Goal: Task Accomplishment & Management: Manage account settings

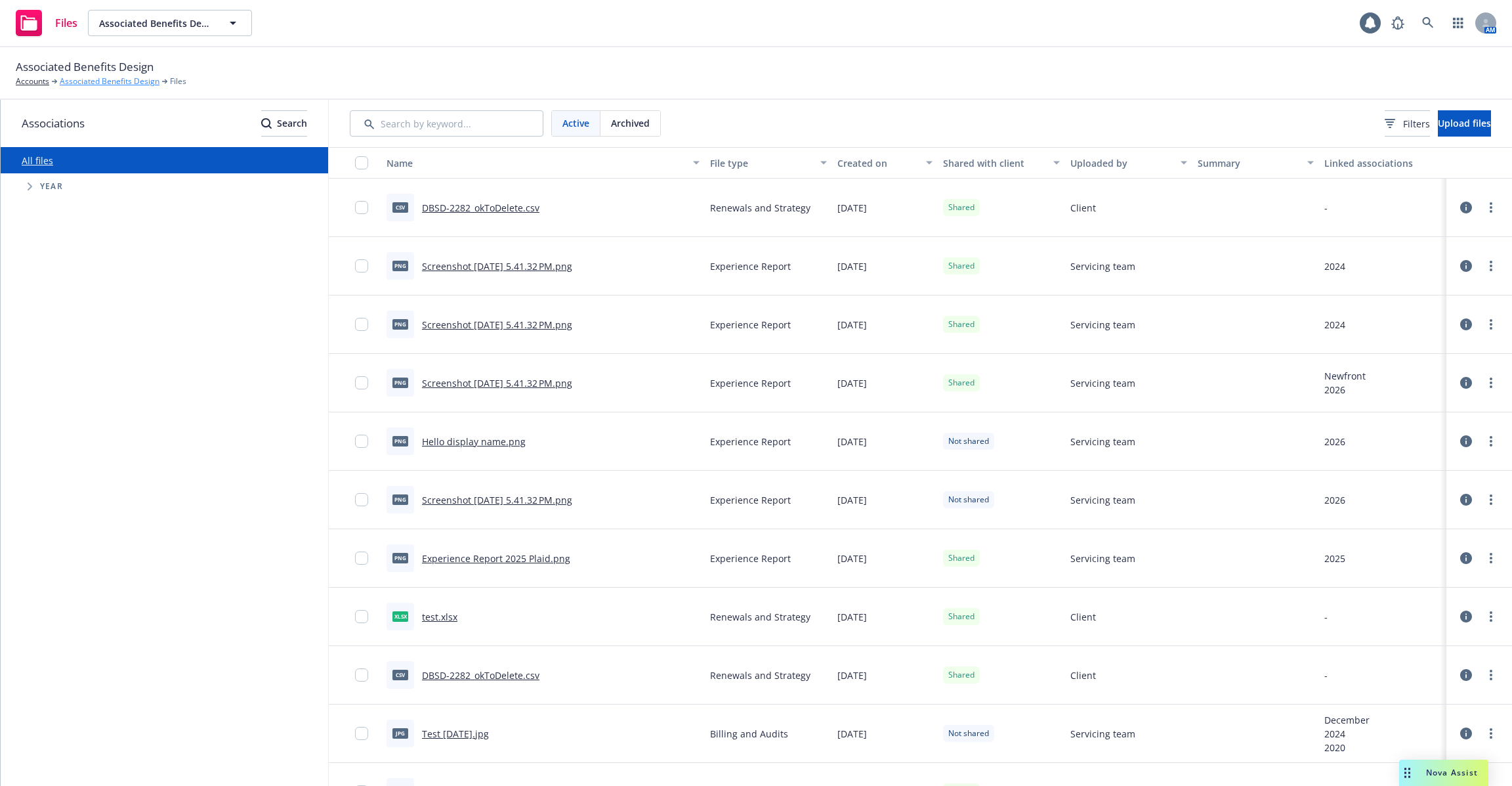
click at [81, 79] on link "Associated Benefits Design" at bounding box center [109, 81] width 100 height 12
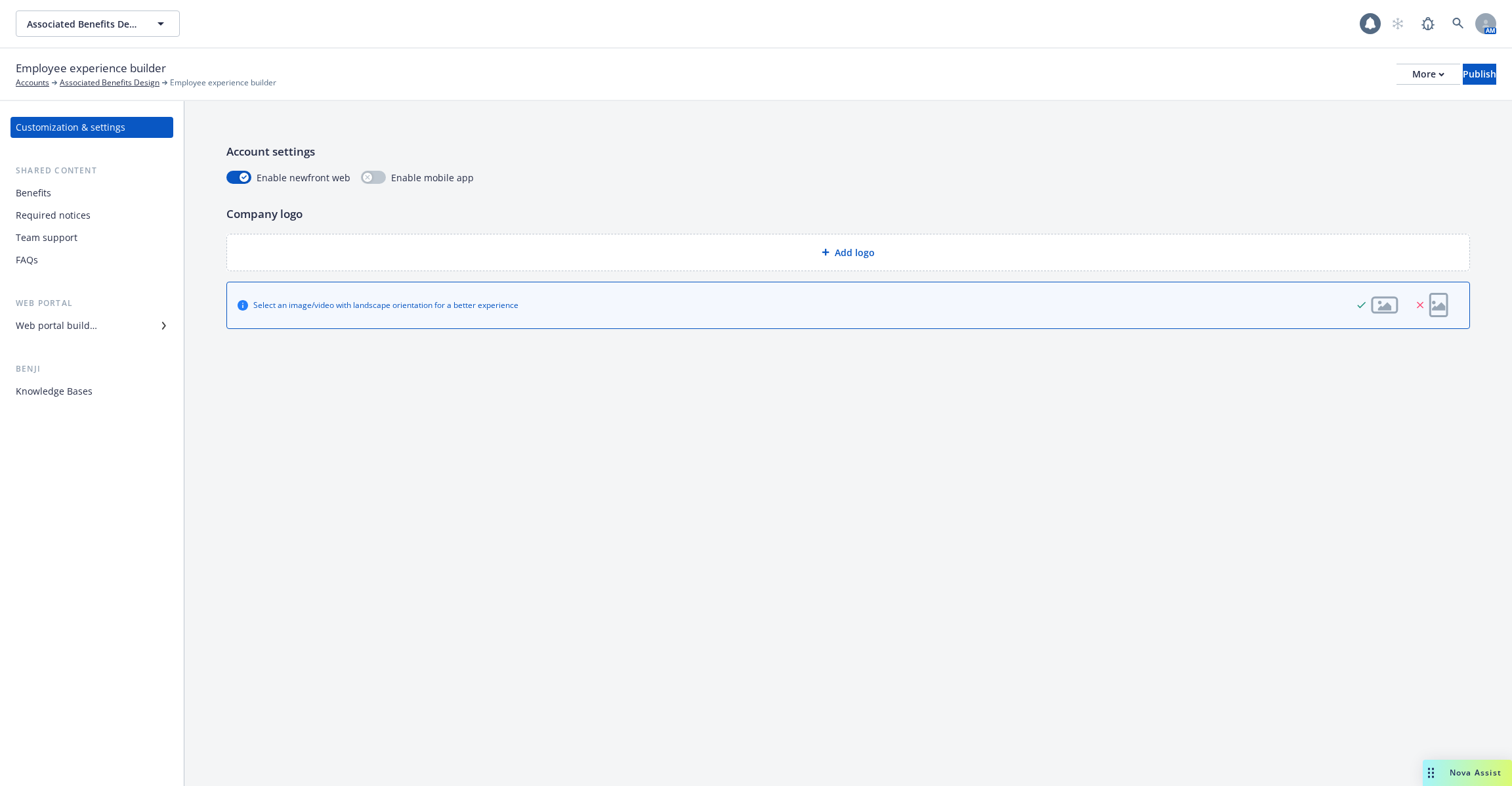
click at [87, 332] on div "Web portal builder" at bounding box center [57, 325] width 81 height 21
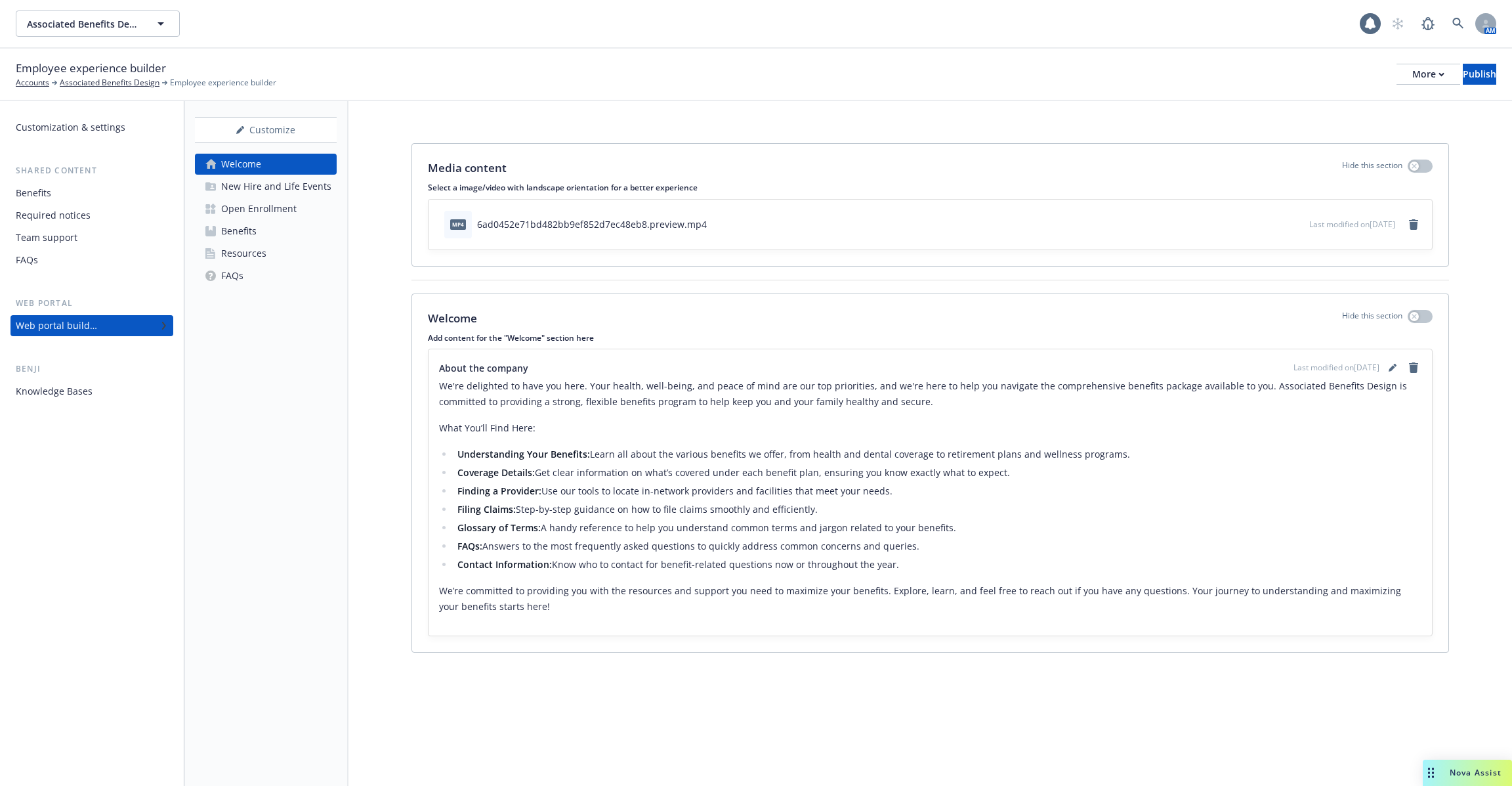
click at [292, 183] on div "New Hire and Life Events" at bounding box center [276, 186] width 110 height 21
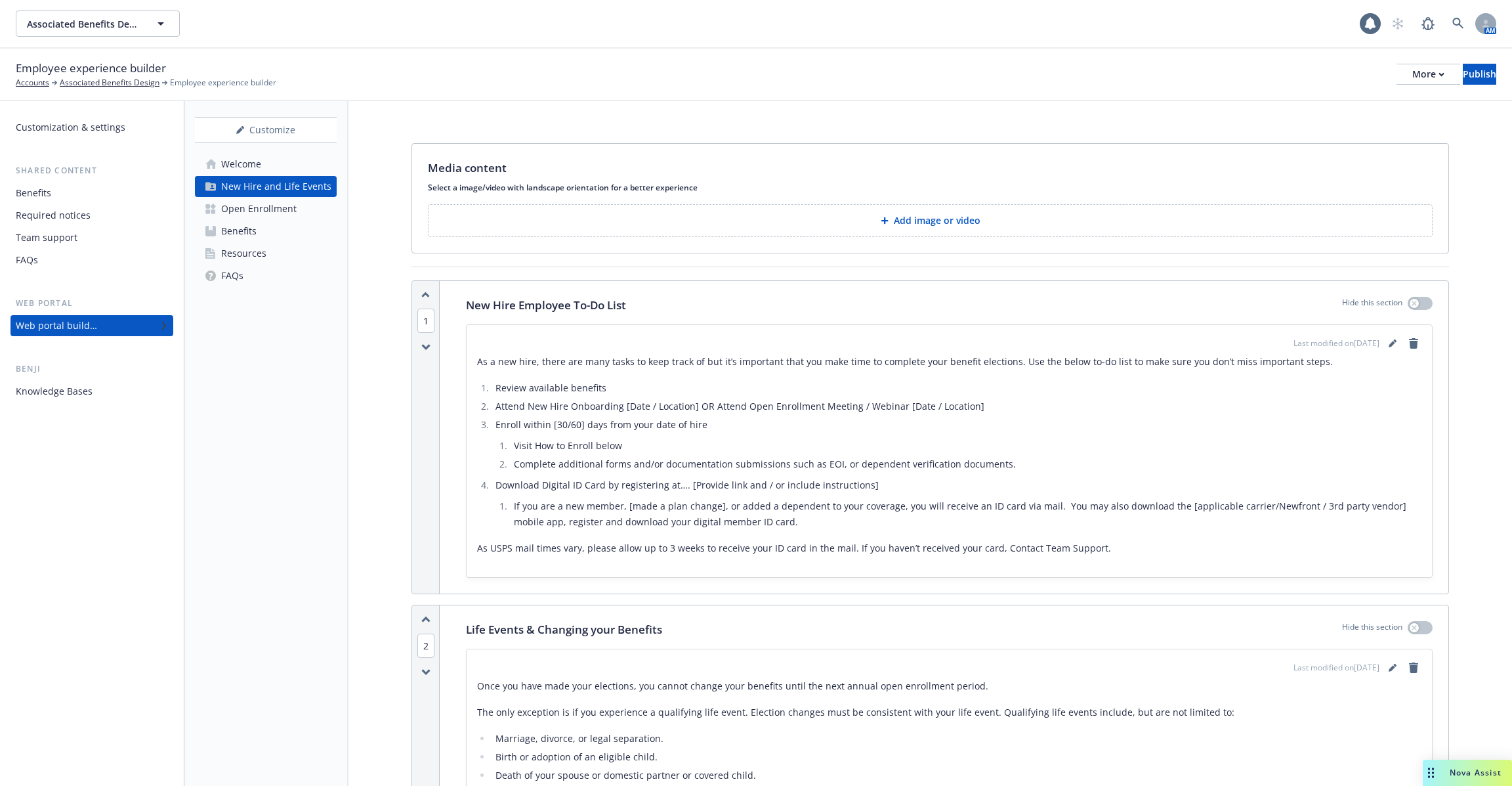
click at [563, 369] on div "As a new hire, there are many tasks to keep track of but it’s important that yo…" at bounding box center [949, 455] width 944 height 202
click at [1388, 345] on icon "editPencil" at bounding box center [1391, 344] width 7 height 7
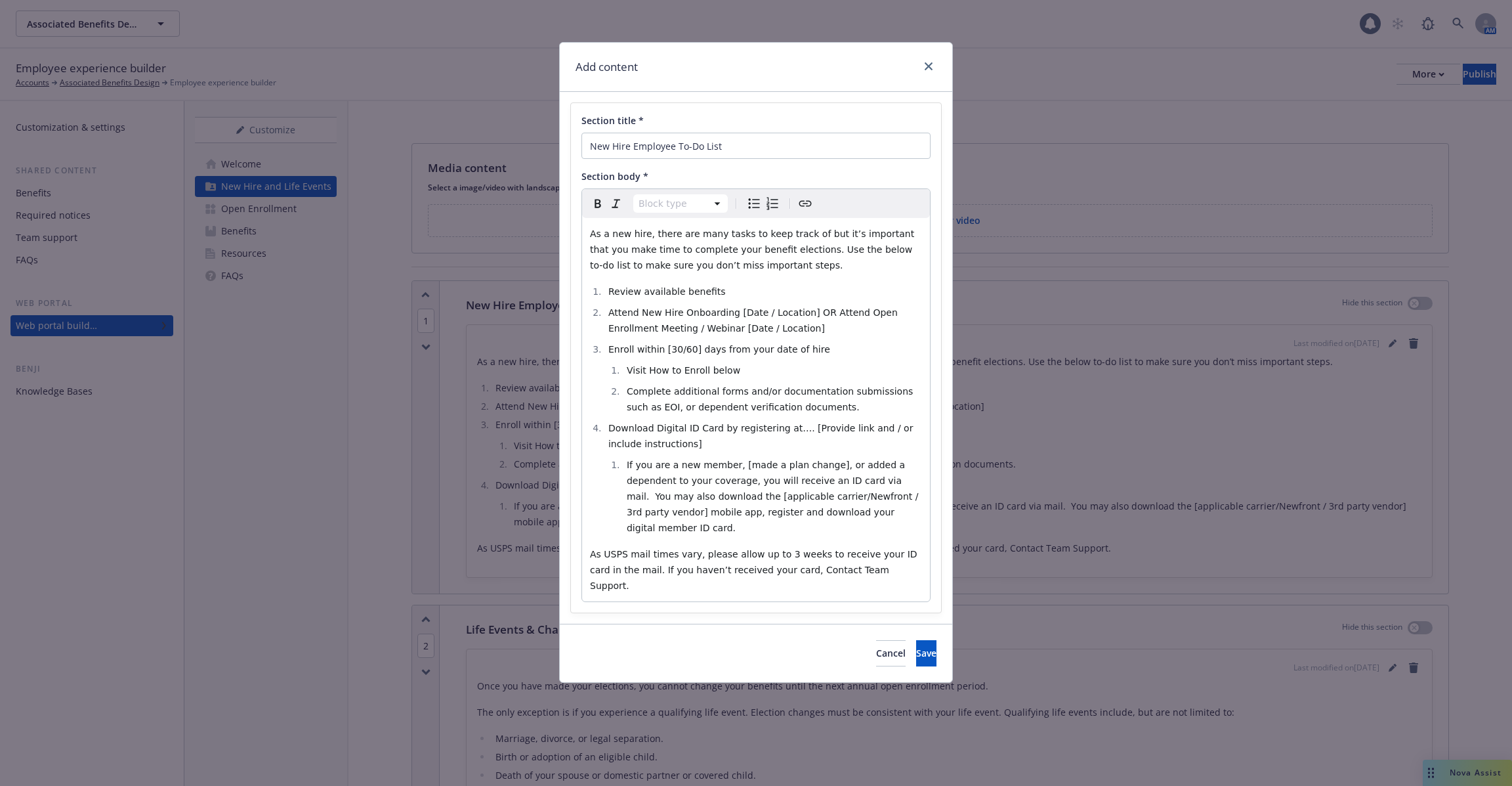
click at [750, 348] on span "Enroll within [30/60] days from your date of hire" at bounding box center [719, 349] width 222 height 10
select select "paragraph"
click at [646, 262] on span "As a new hire, there are many tasks to keep track of but it’s important that yo…" at bounding box center [754, 249] width 328 height 42
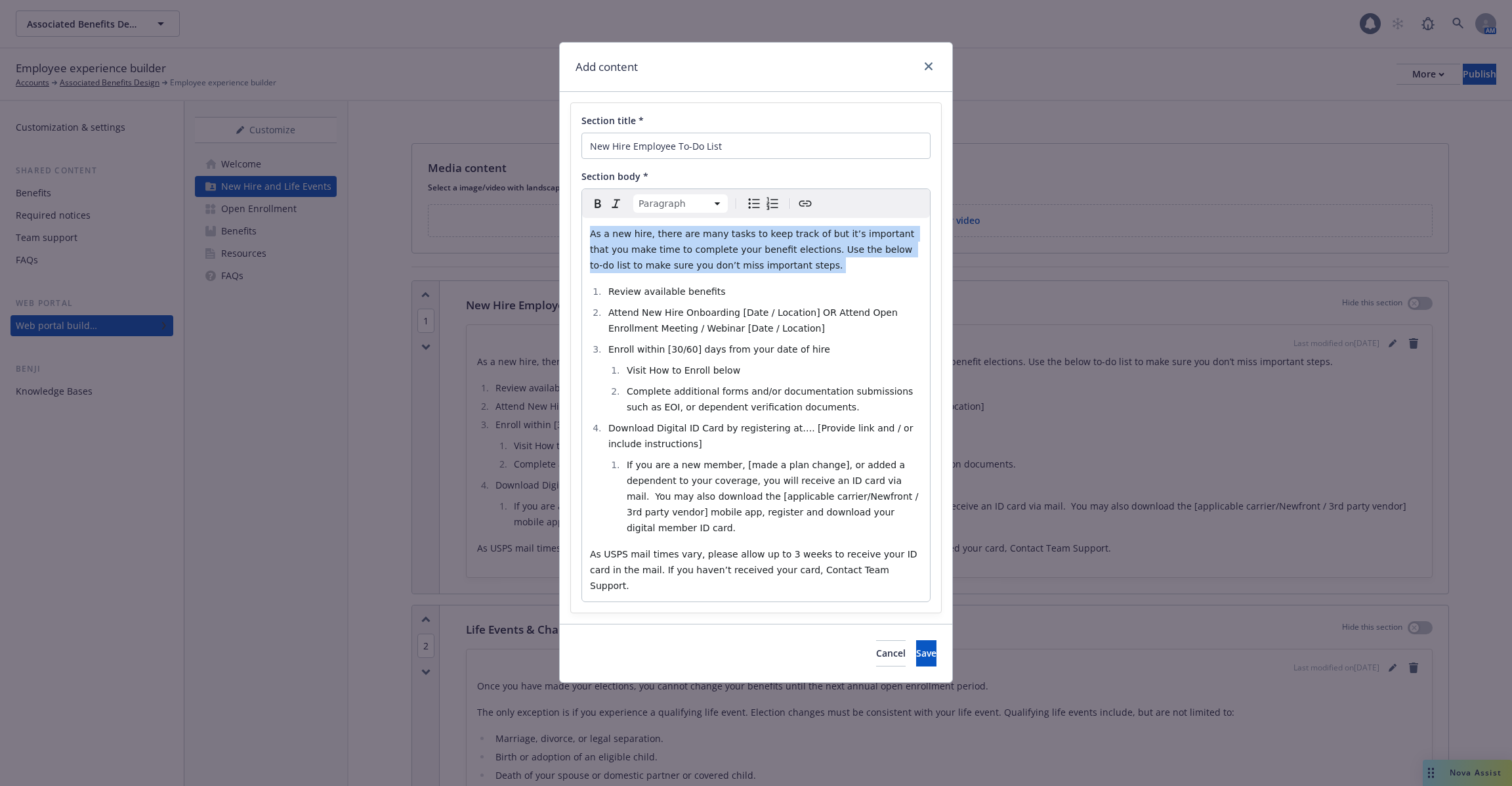
click at [646, 262] on span "As a new hire, there are many tasks to keep track of but it’s important that yo…" at bounding box center [754, 249] width 328 height 42
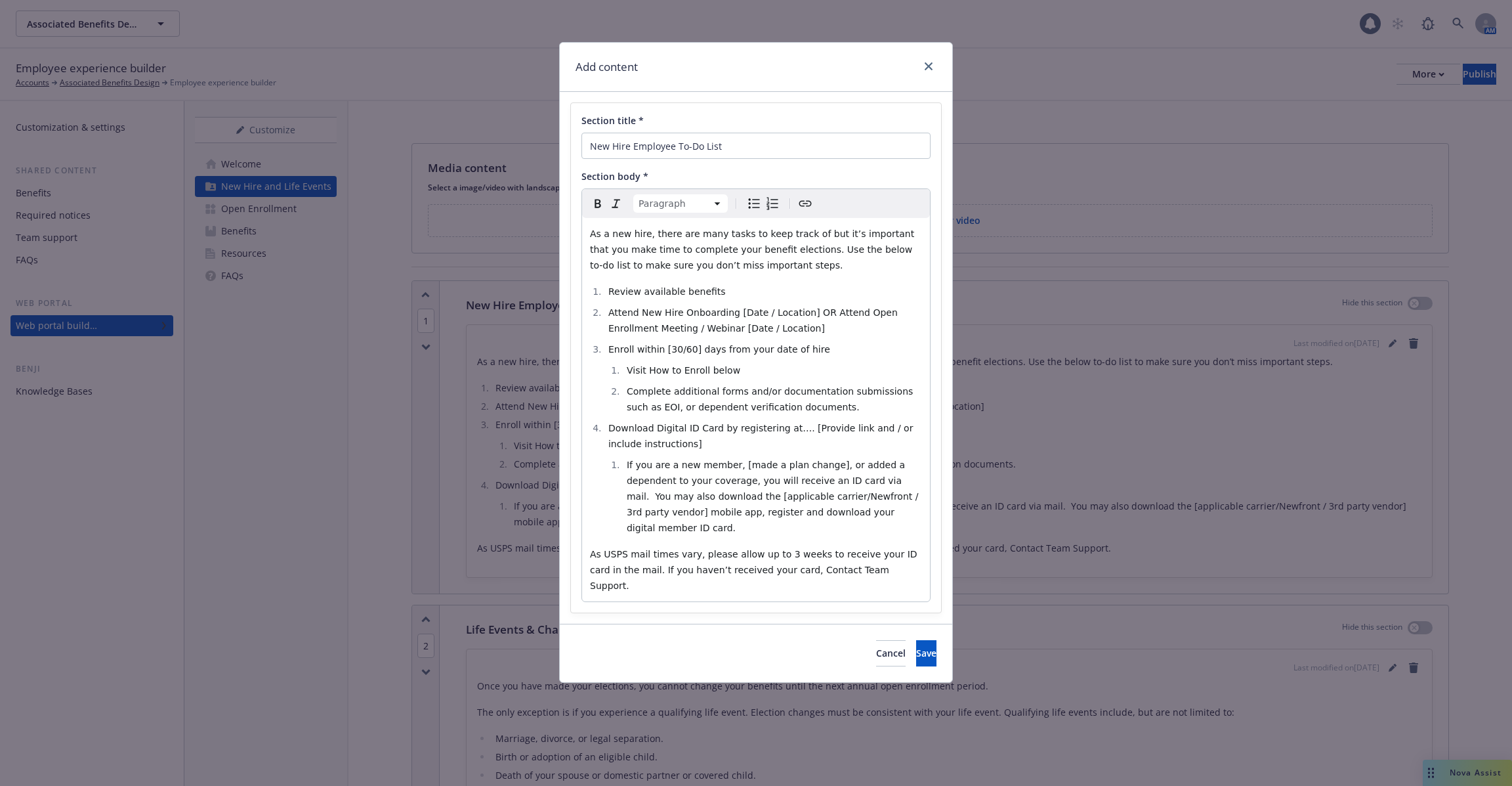
type textarea "x"
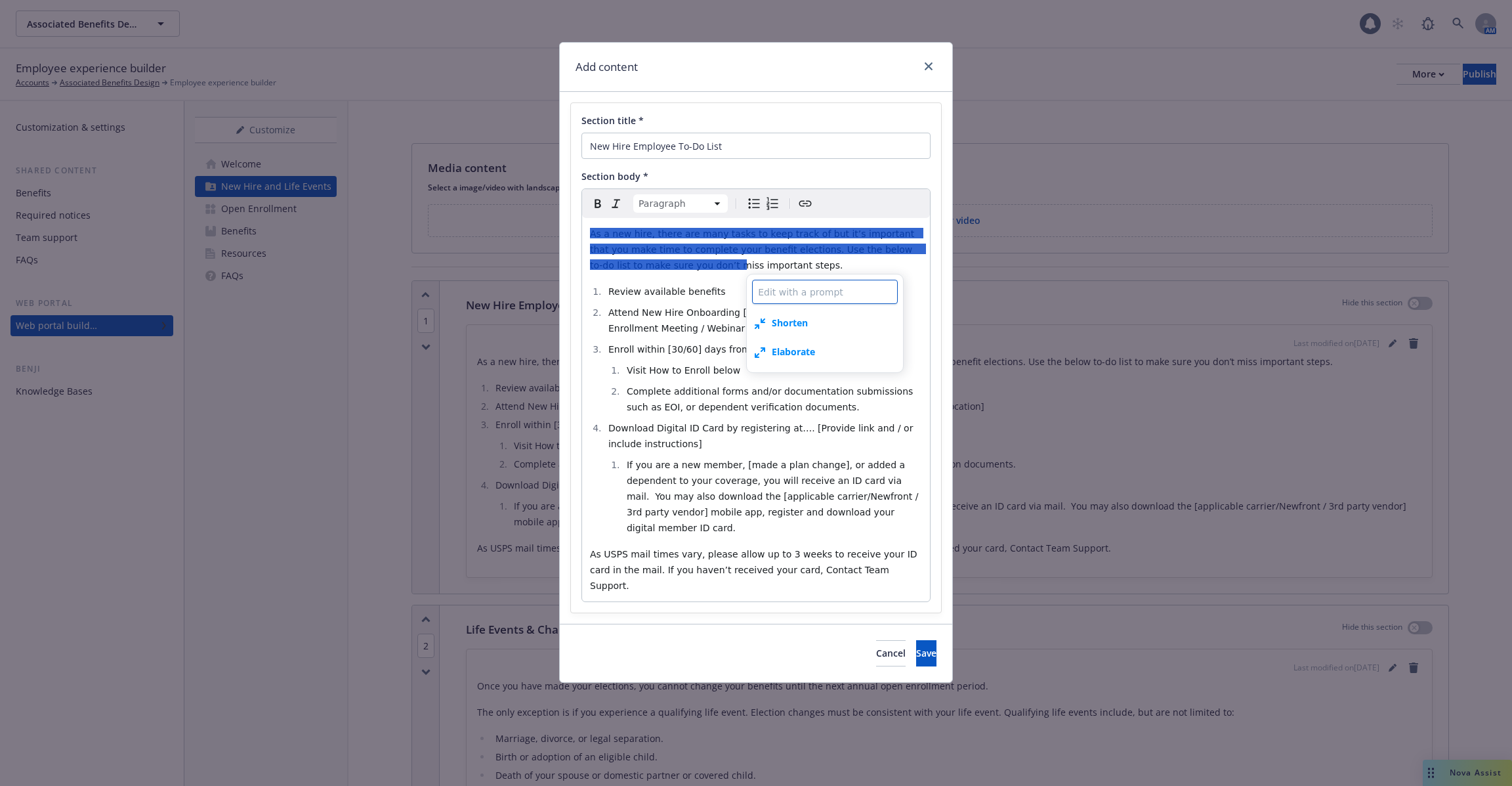
click at [789, 295] on textarea at bounding box center [825, 292] width 145 height 24
type textarea "W"
type textarea "x"
type textarea "Wh"
type textarea "x"
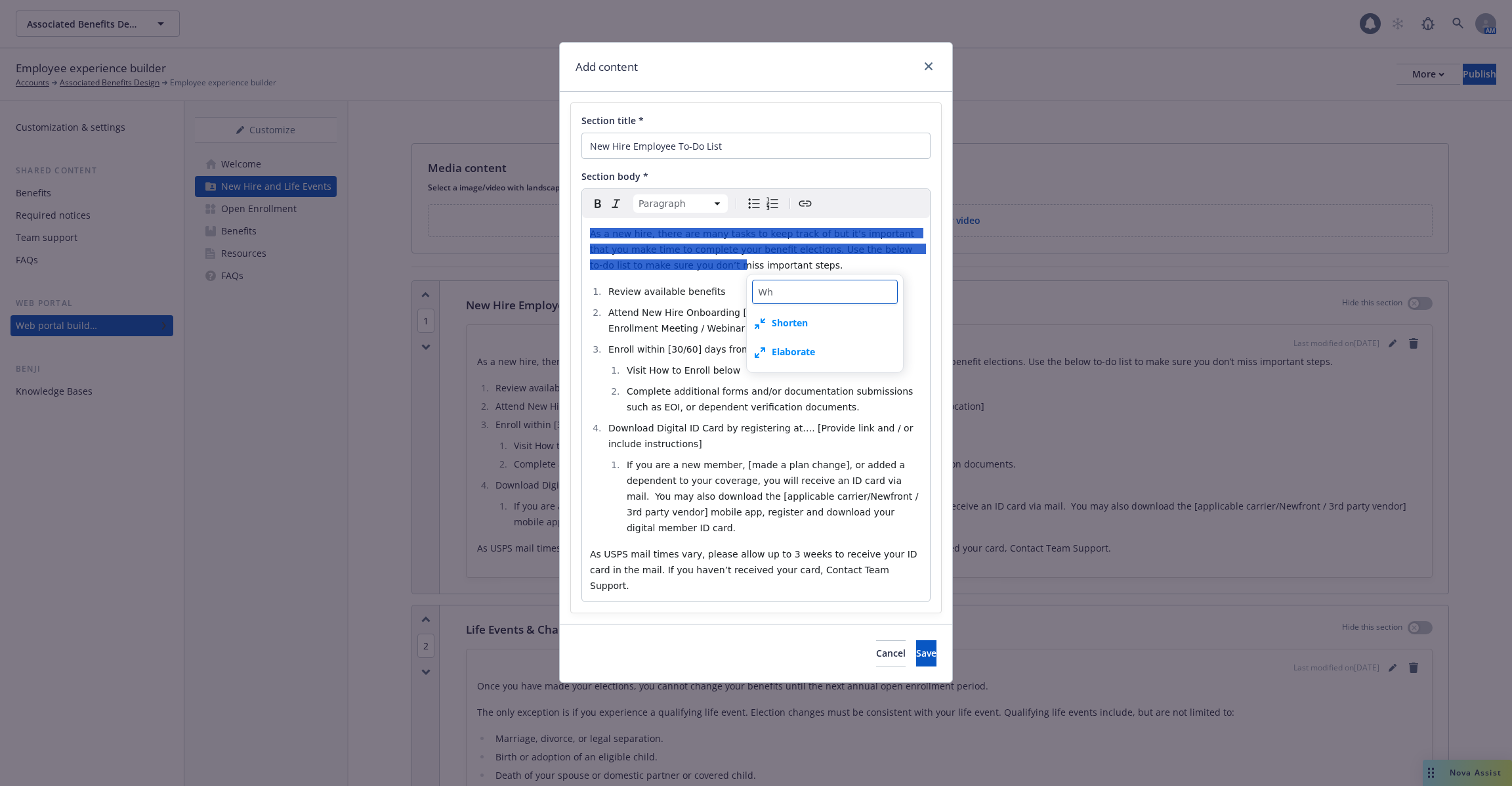
type textarea "Wha"
type textarea "x"
type textarea "What"
type textarea "x"
type textarea "What"
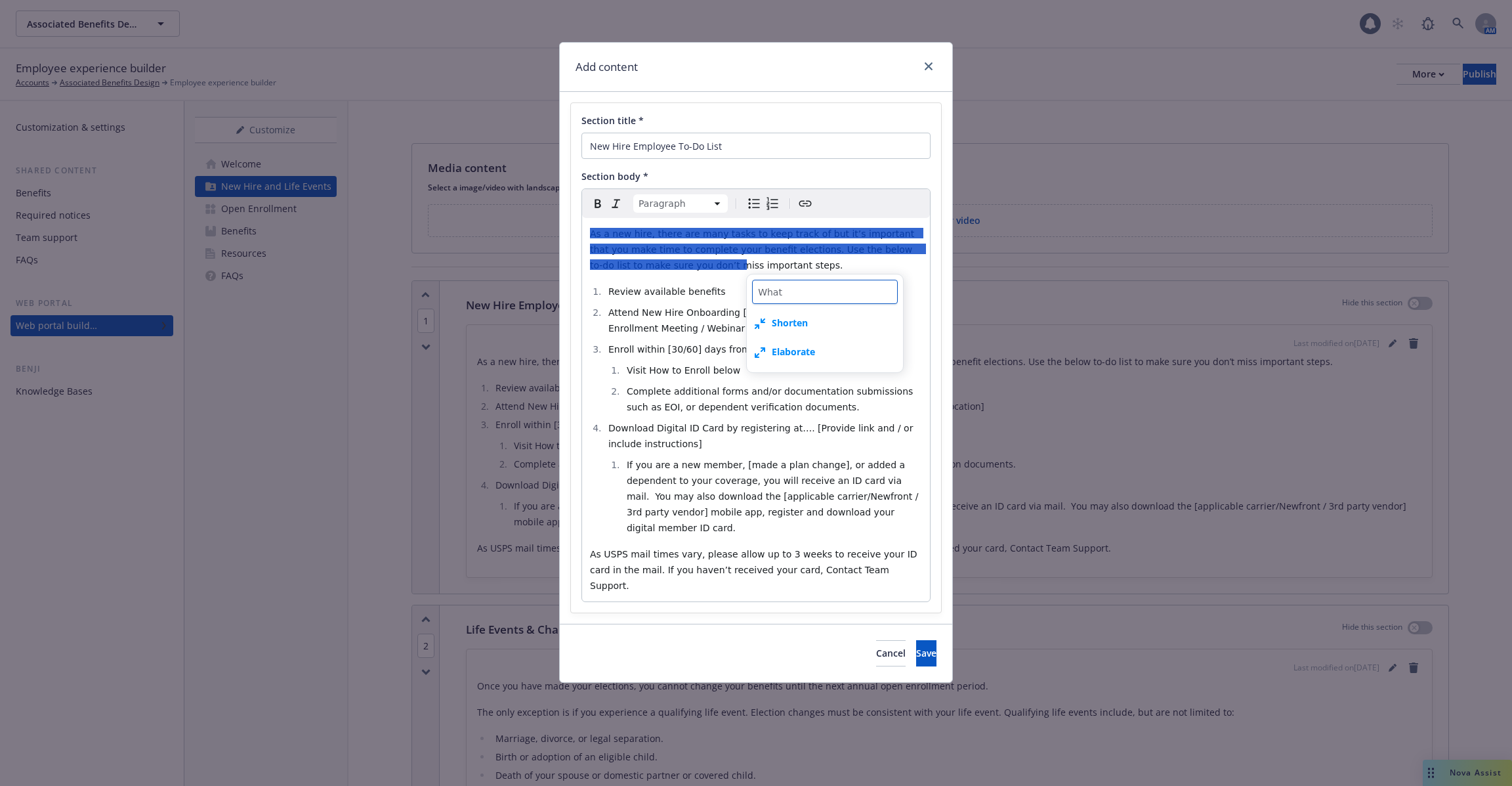
type textarea "x"
type textarea "What i"
type textarea "x"
type textarea "What is"
type textarea "x"
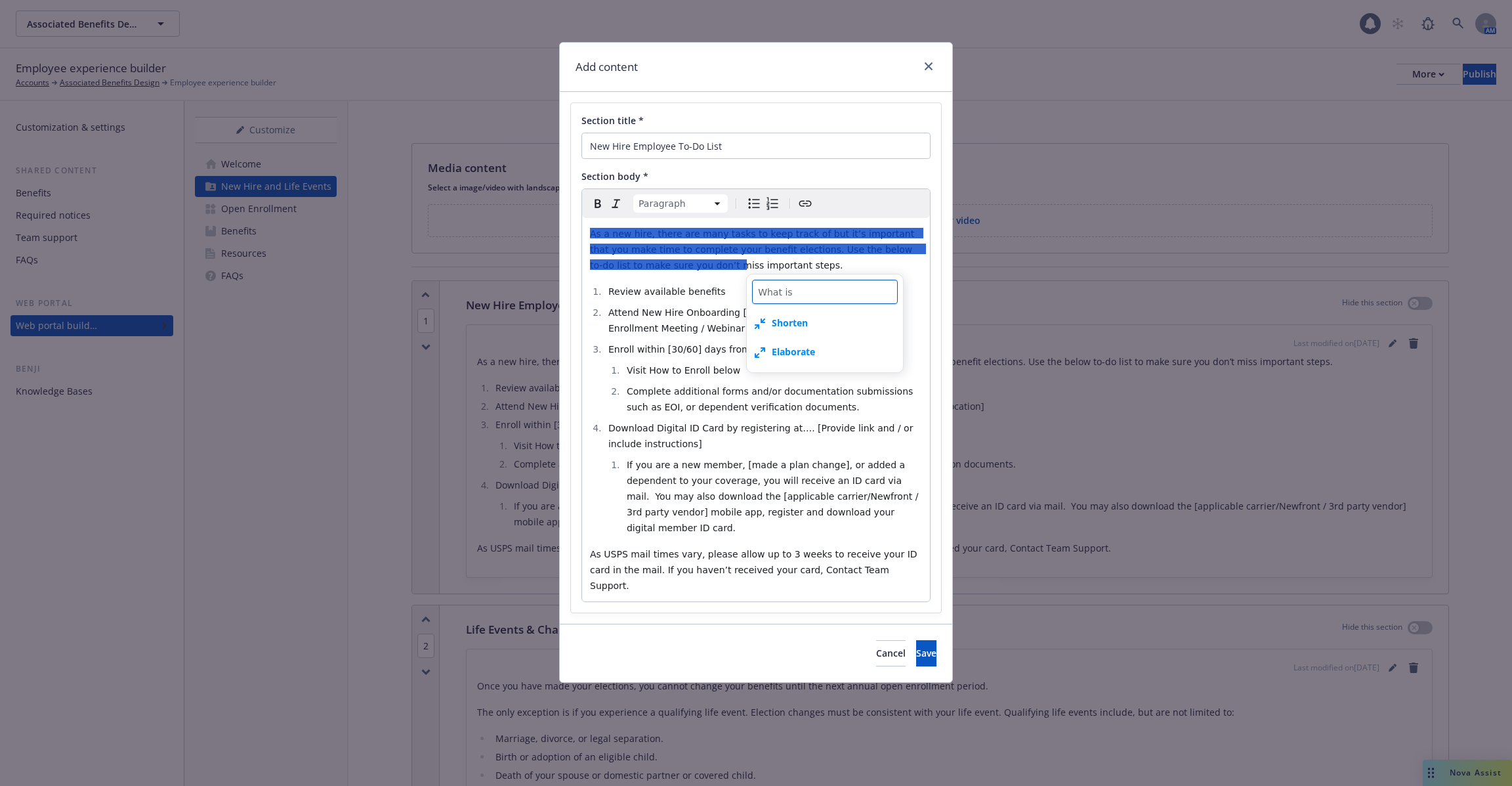
type textarea "What is"
type textarea "x"
type textarea "What is s"
type textarea "x"
type textarea "What is sn"
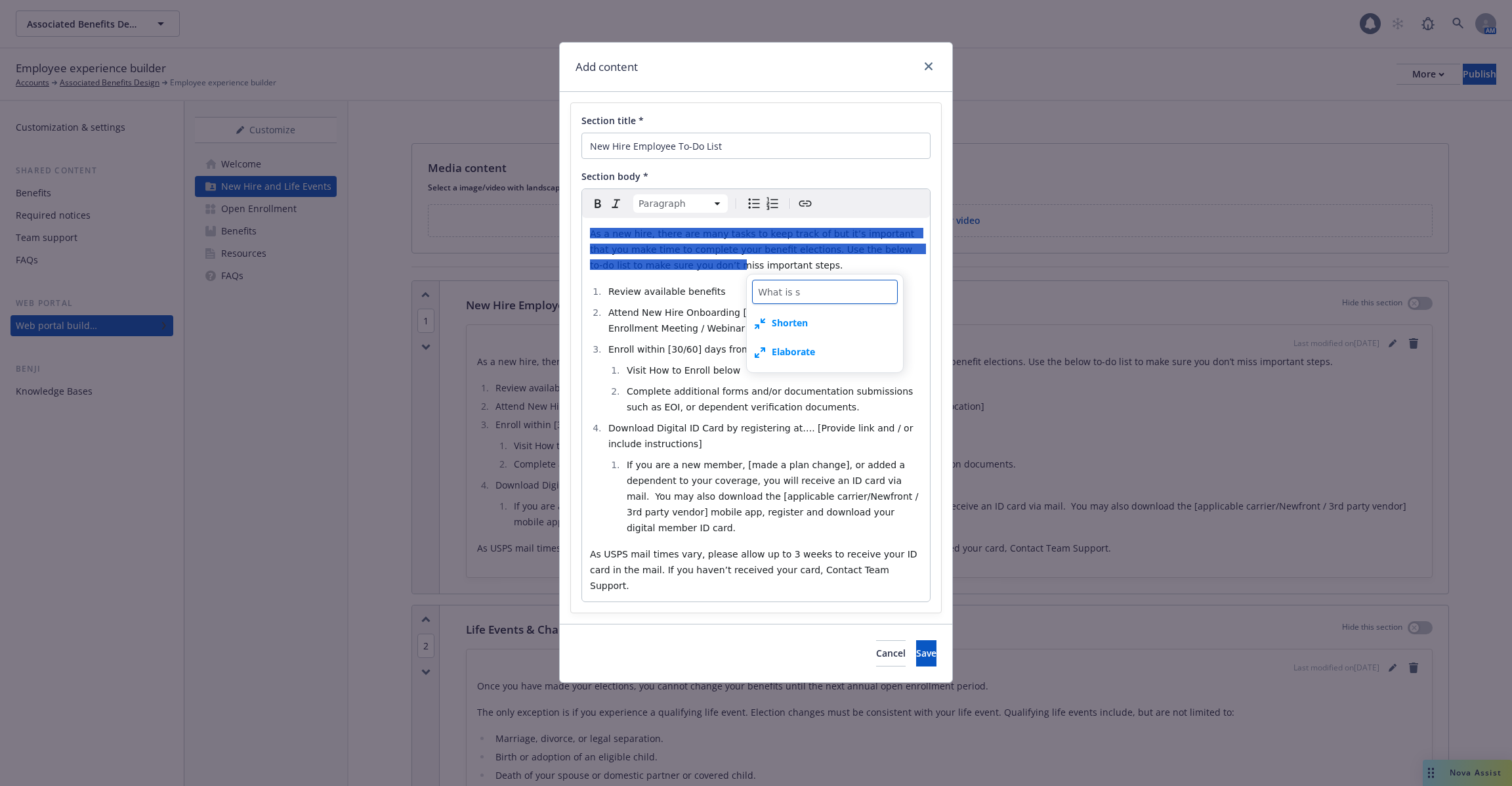
type textarea "x"
type textarea "What is s"
type textarea "x"
type textarea "What is"
type textarea "x"
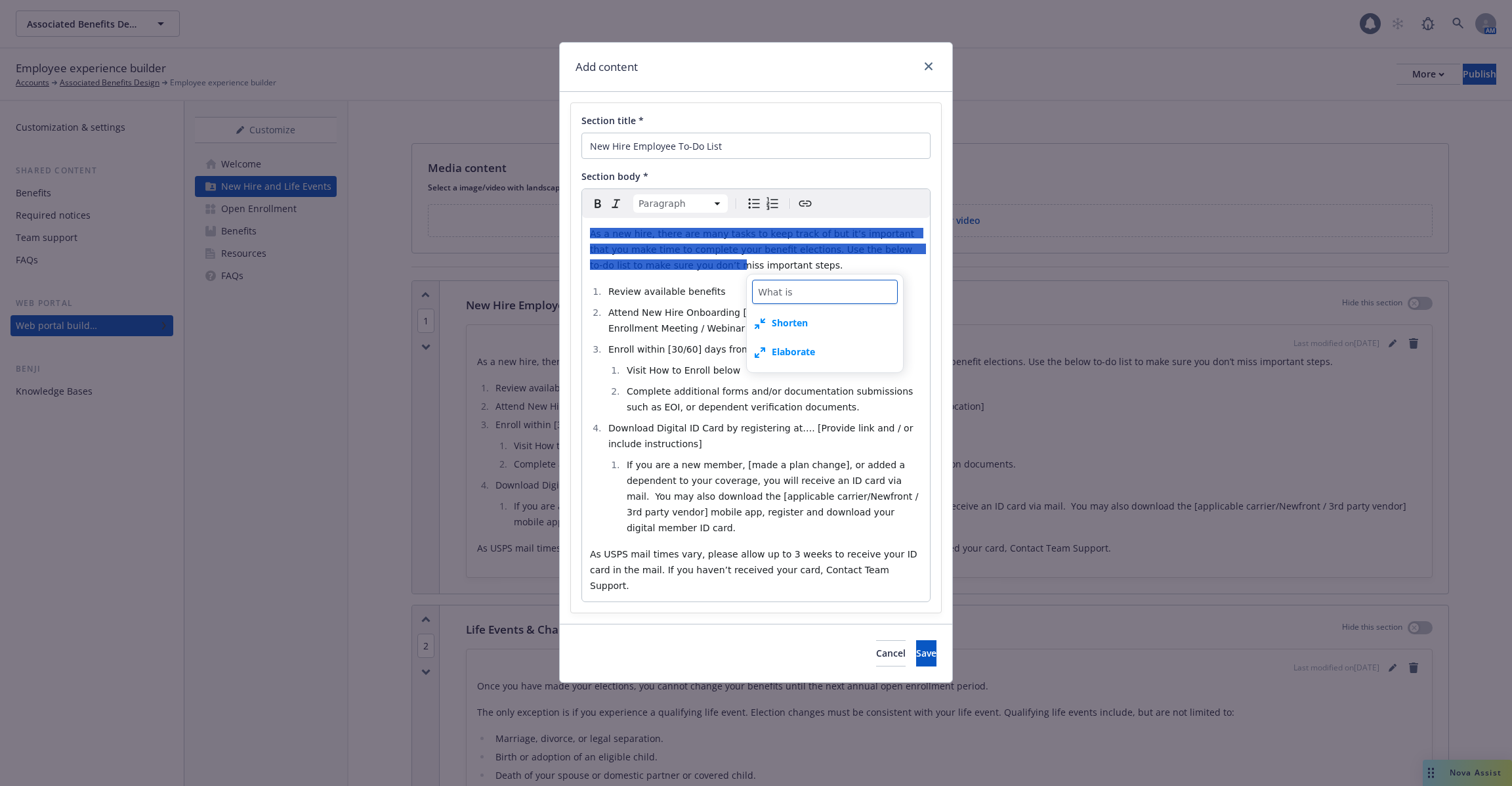
type textarea "What is a"
type textarea "x"
type textarea "What is an"
type textarea "x"
type textarea "What is an"
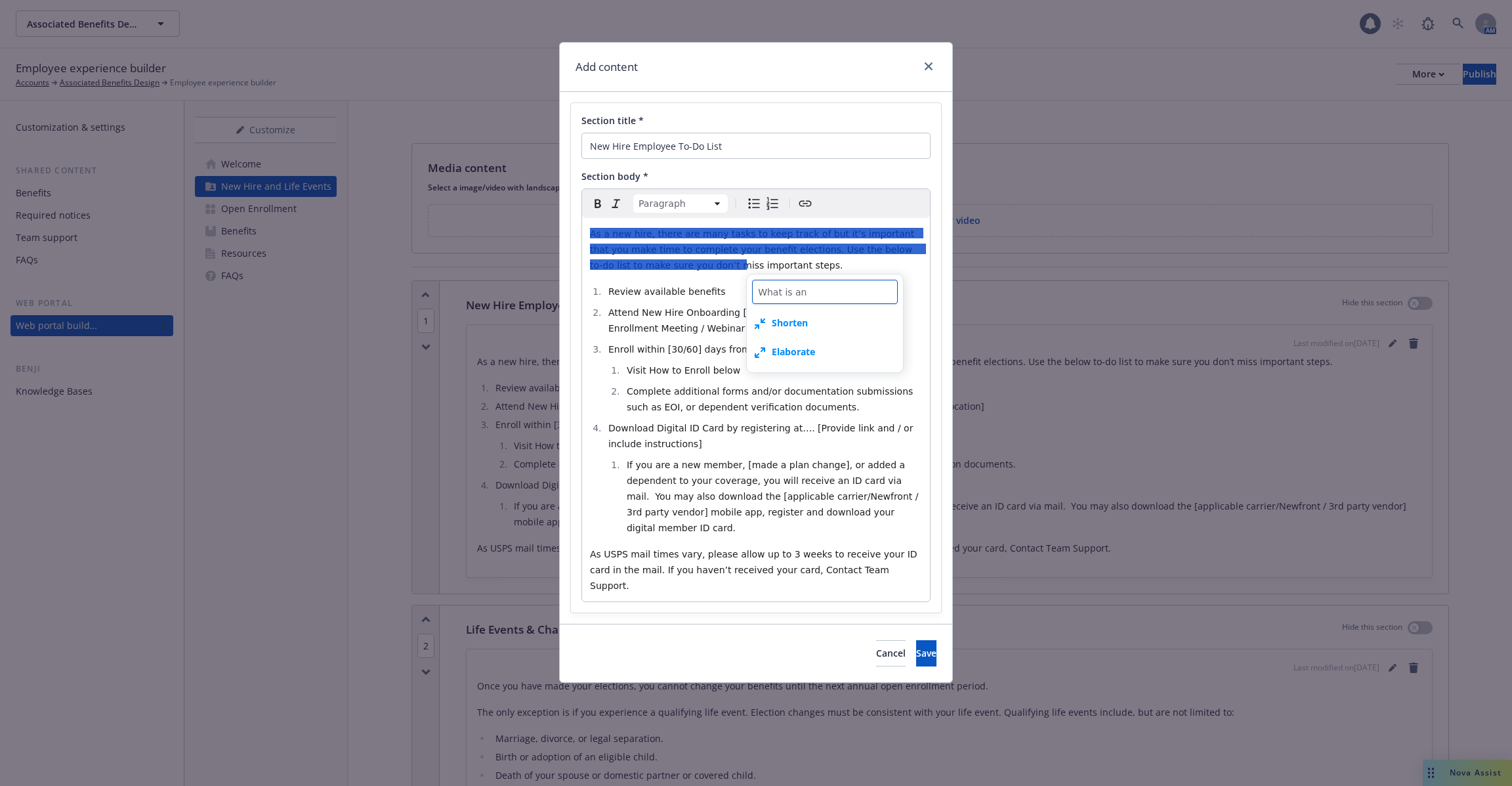
type textarea "x"
type textarea "What is an H"
type textarea "x"
type textarea "What is an HS"
type textarea "x"
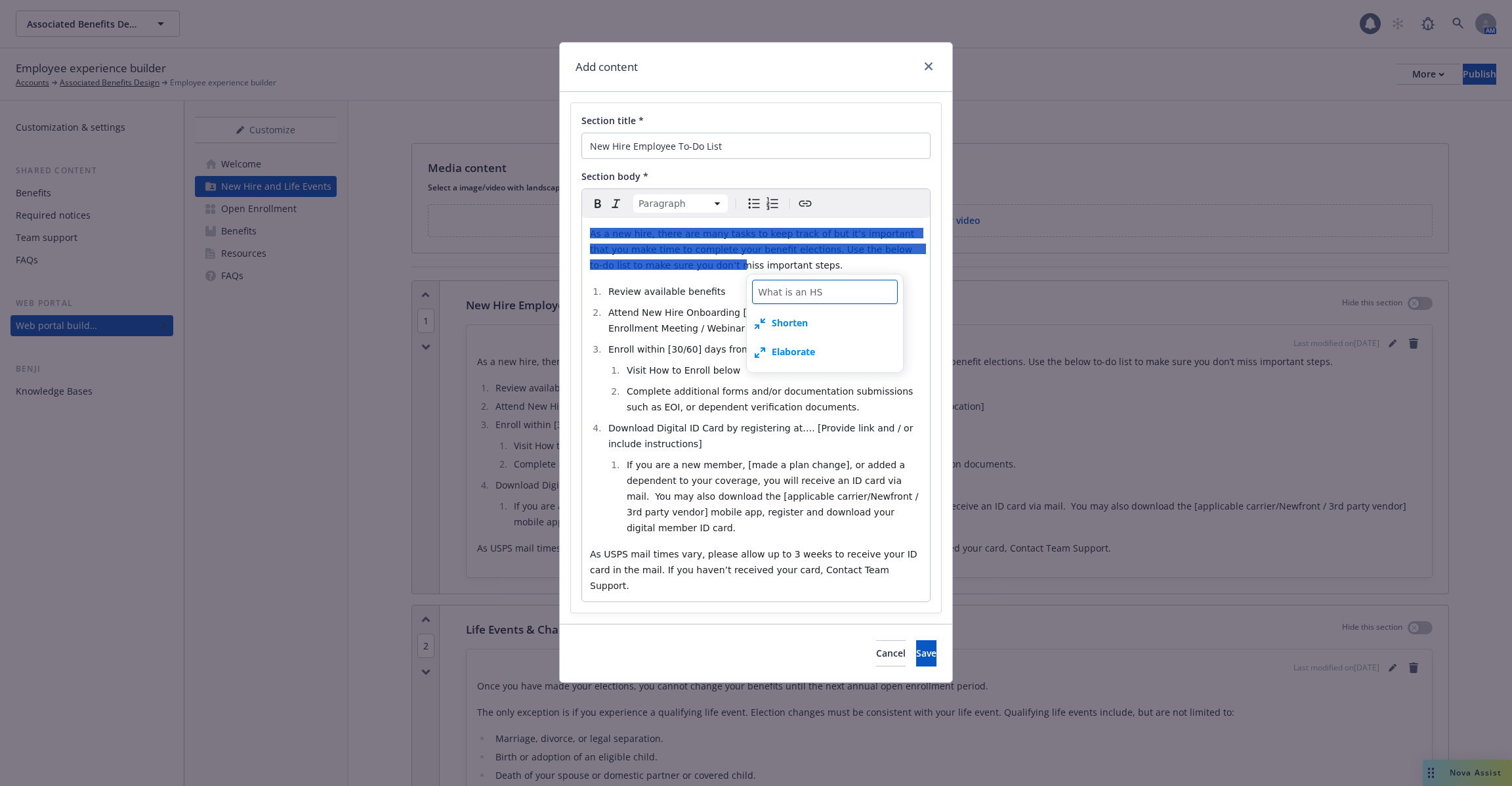
type textarea "What is an HSA"
type textarea "x"
type textarea "What is an HSA"
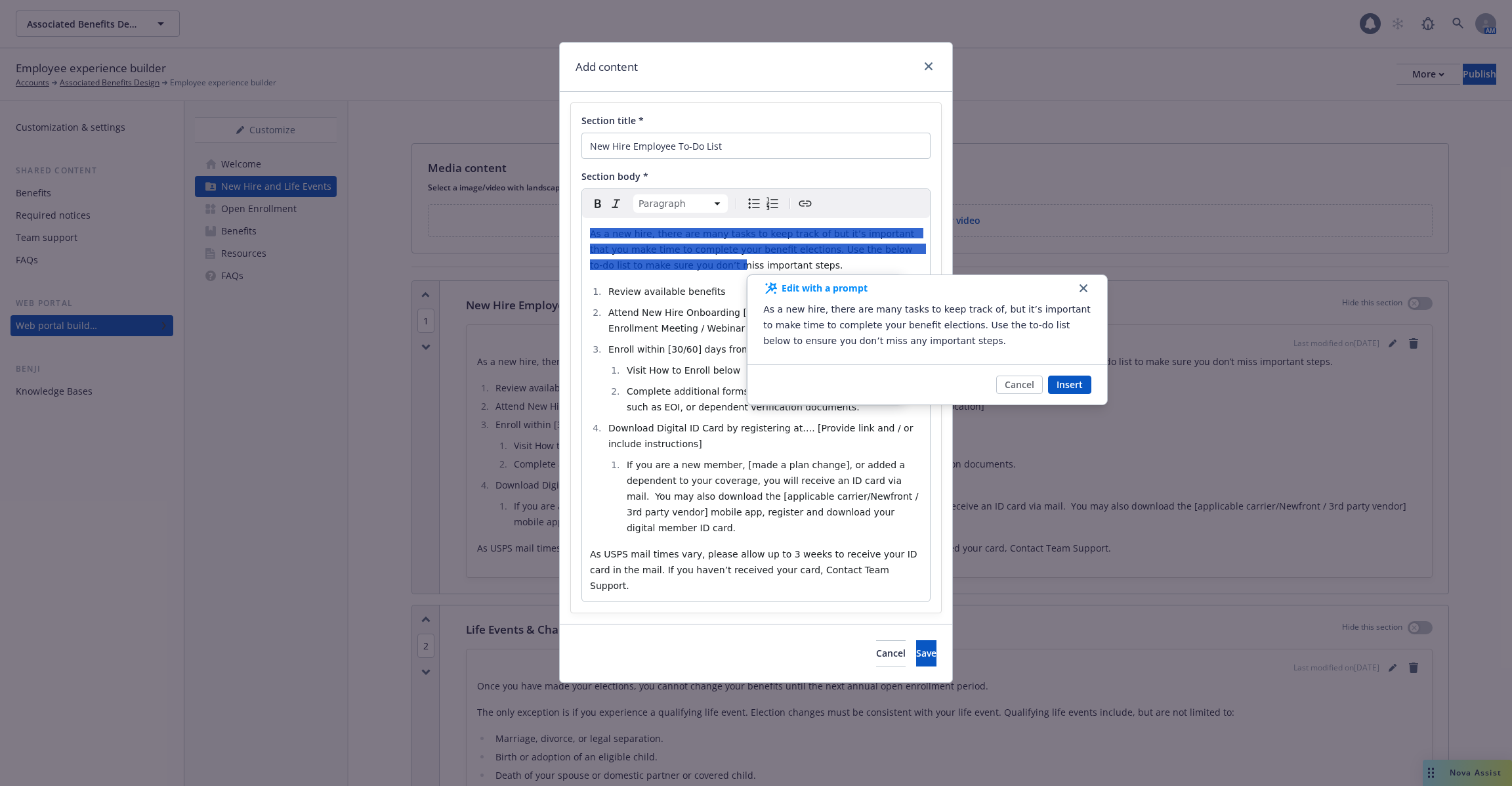
click at [1300, 51] on div "Add content Section title * New Hire Employee To-Do List Section body * Paragra…" at bounding box center [756, 393] width 1512 height 786
type textarea "x"
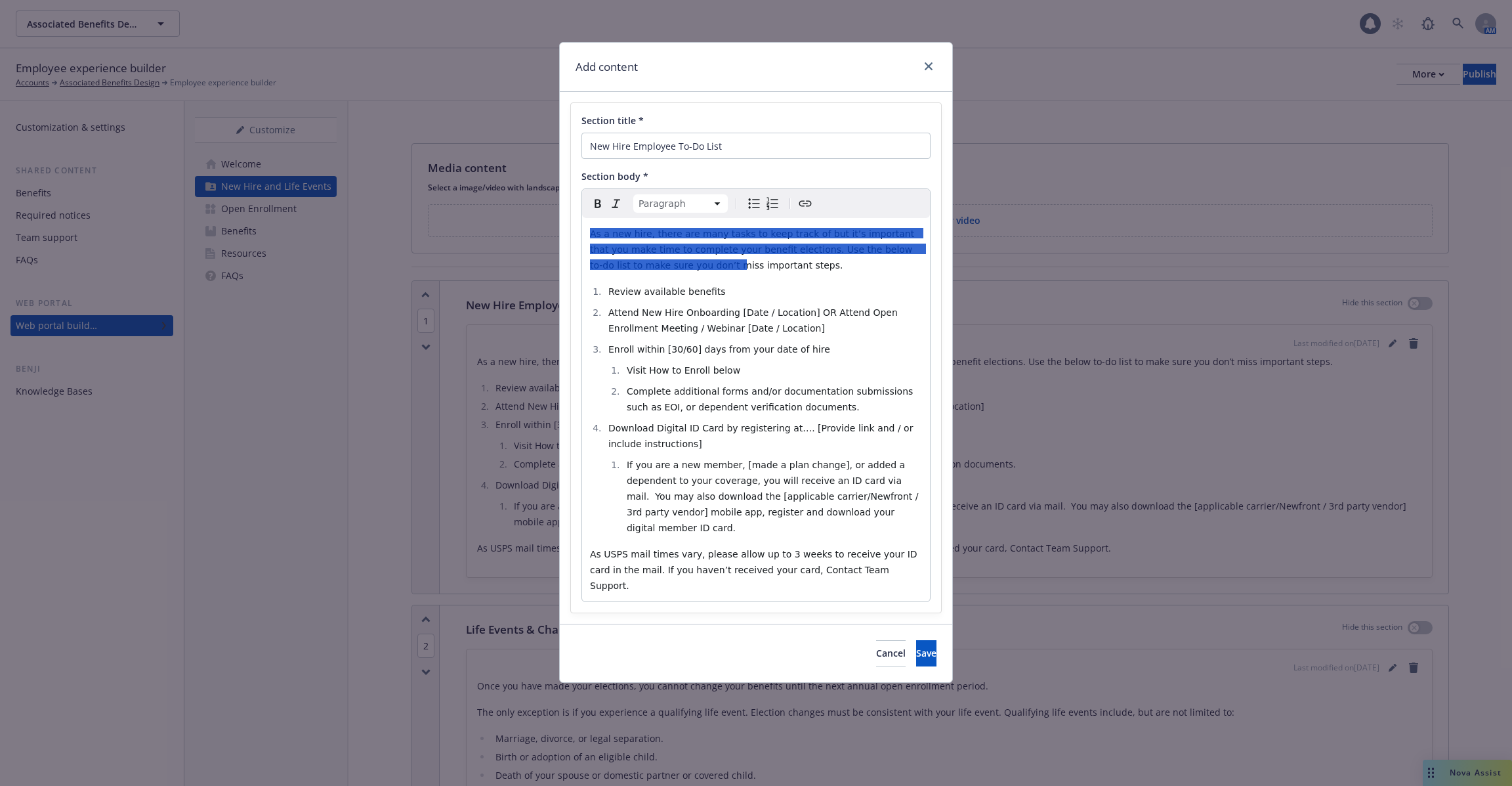
click at [1214, 103] on div "Add content Section title * New Hire Employee To-Do List Section body * Paragra…" at bounding box center [756, 393] width 1512 height 786
click at [930, 68] on icon "close" at bounding box center [928, 66] width 8 height 8
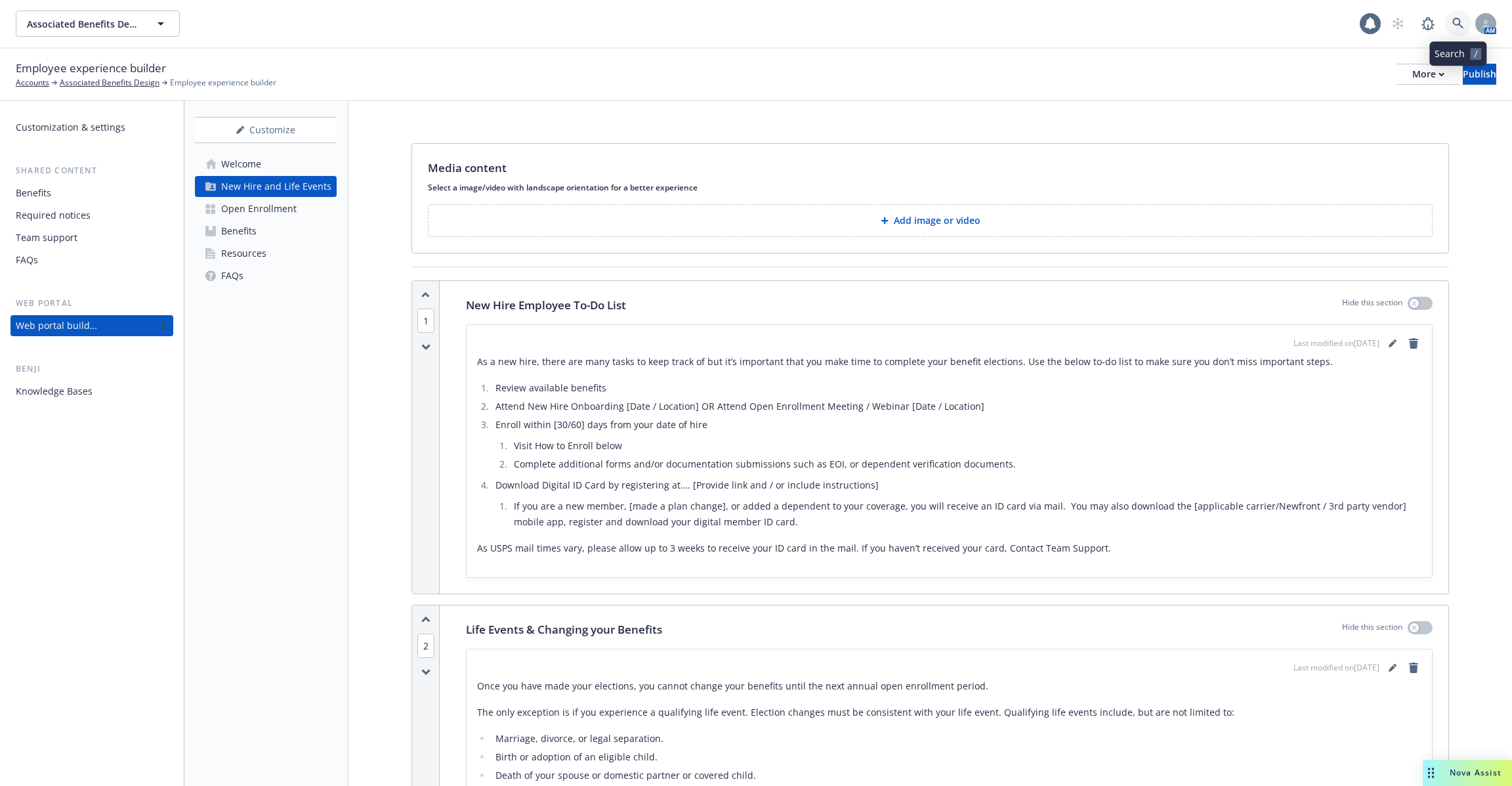
click at [1463, 15] on link at bounding box center [1458, 23] width 26 height 26
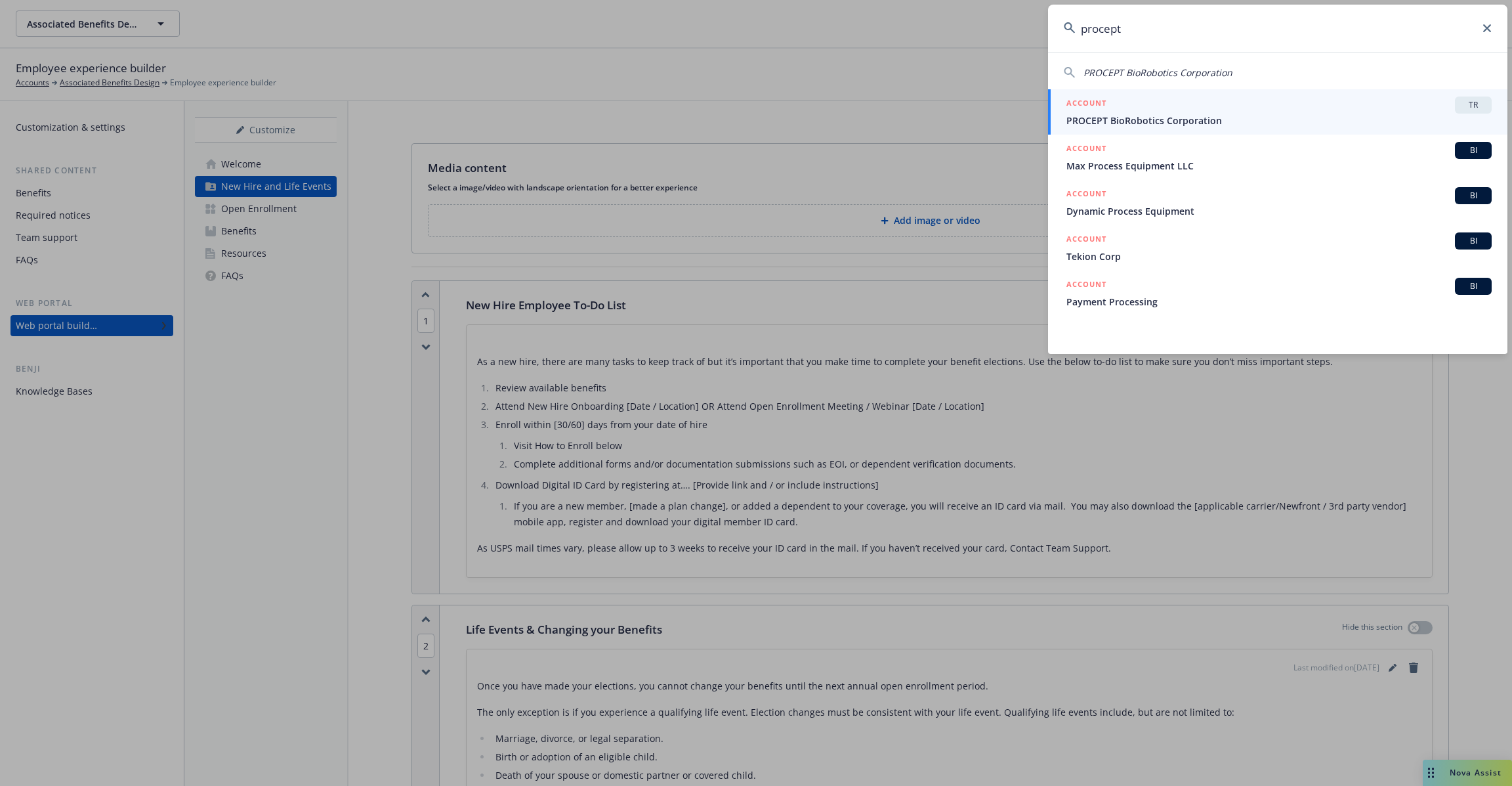
type input "procept"
click at [1123, 121] on span "PROCEPT BioRobotics Corporation" at bounding box center [1279, 120] width 425 height 14
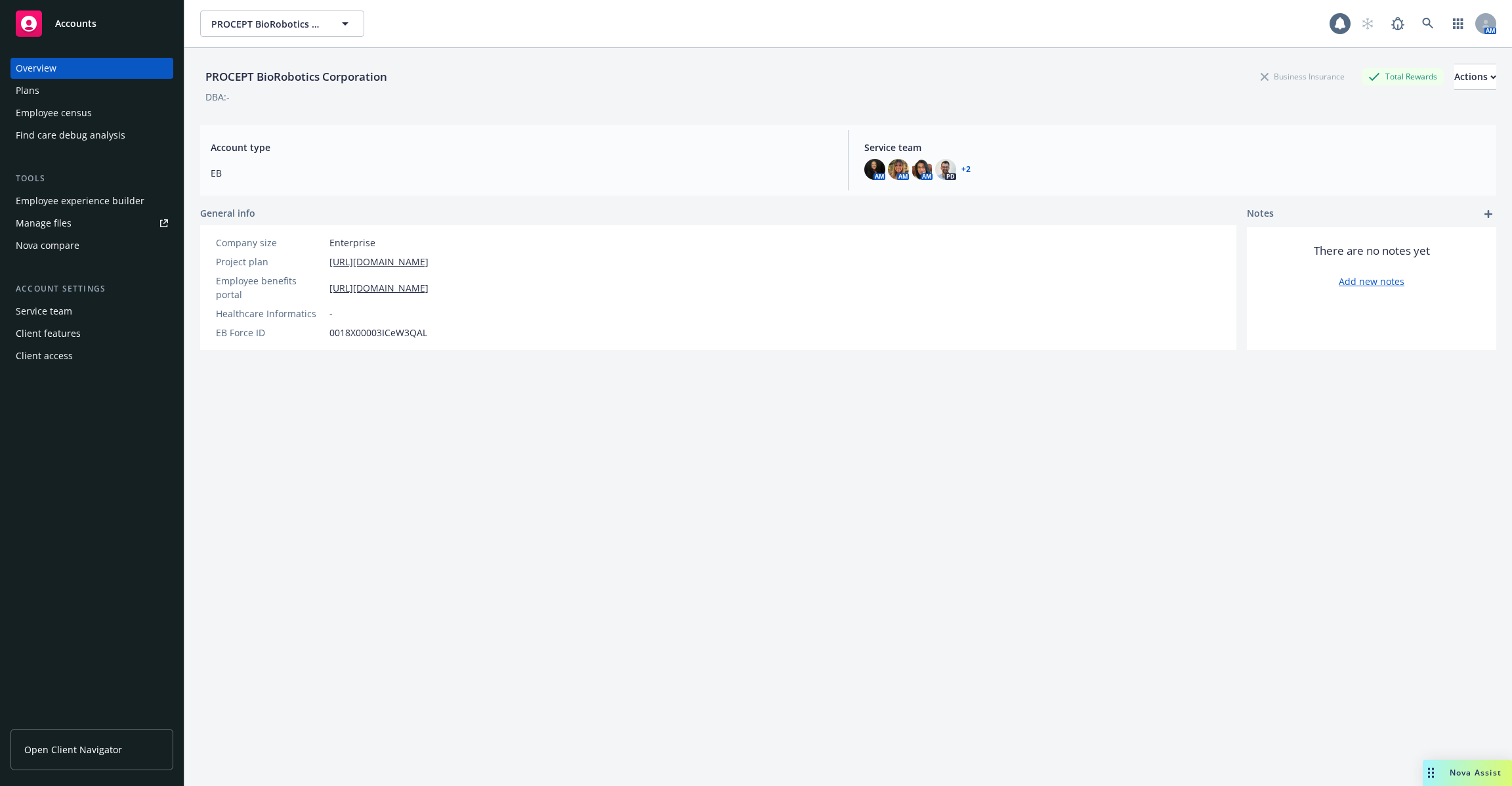
click at [125, 191] on div "Employee experience builder" at bounding box center [80, 201] width 129 height 21
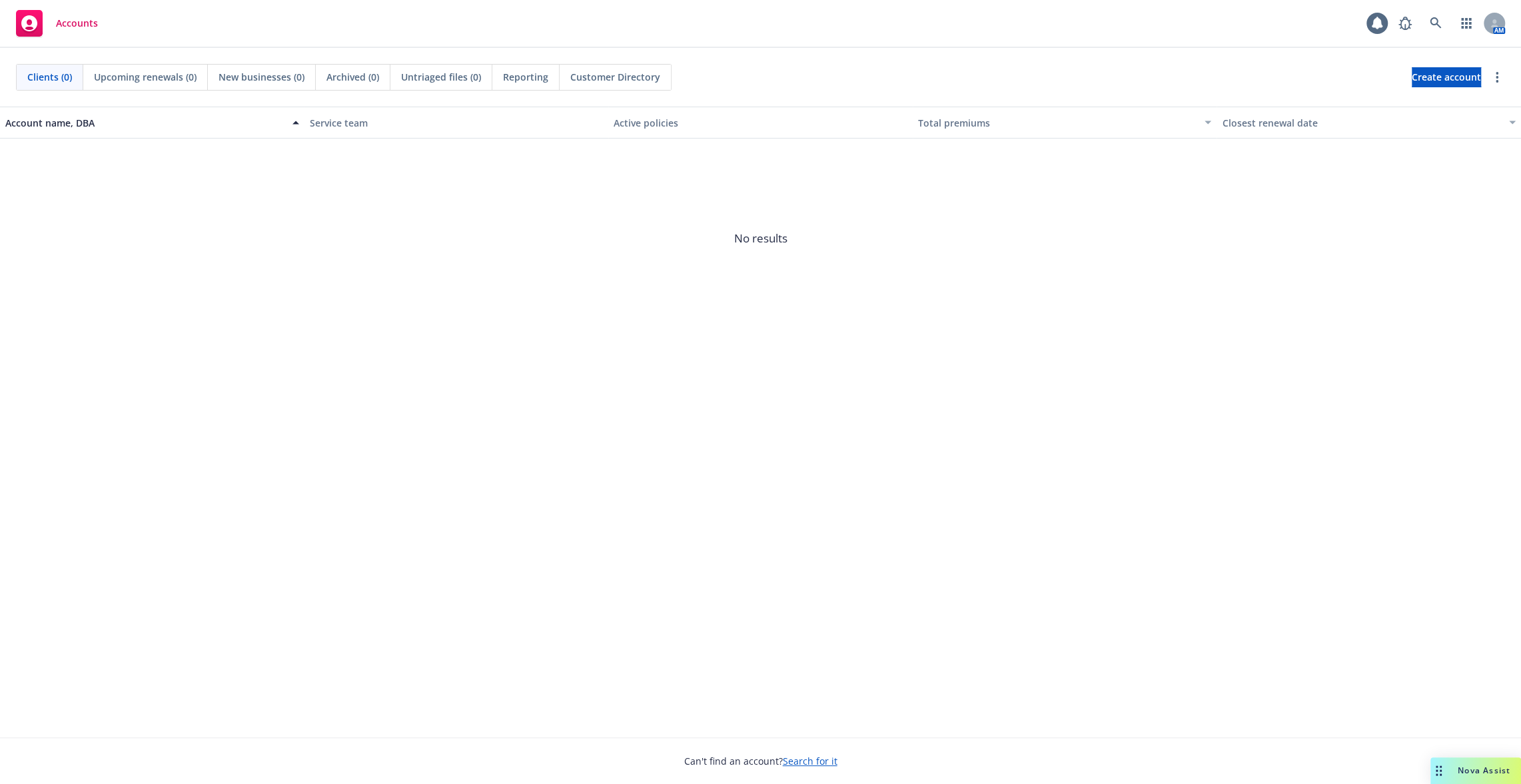
click at [1142, 512] on div "Account name, DBA Service team Active policies Total premiums Closest renewal d…" at bounding box center [760, 421] width 1521 height 631
click at [1444, 28] on link at bounding box center [1436, 24] width 27 height 27
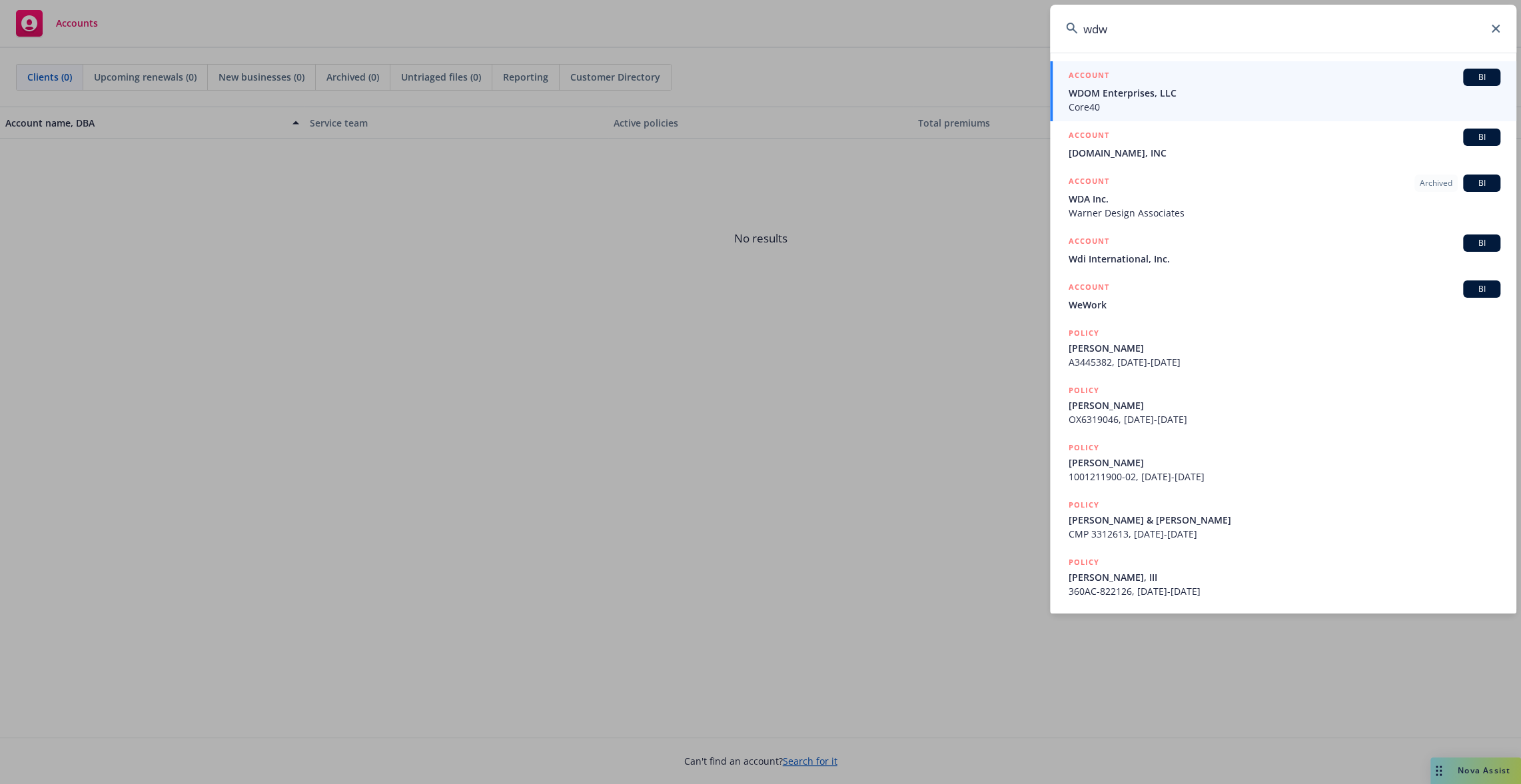
click at [1169, 30] on input "wdw" at bounding box center [1283, 28] width 466 height 48
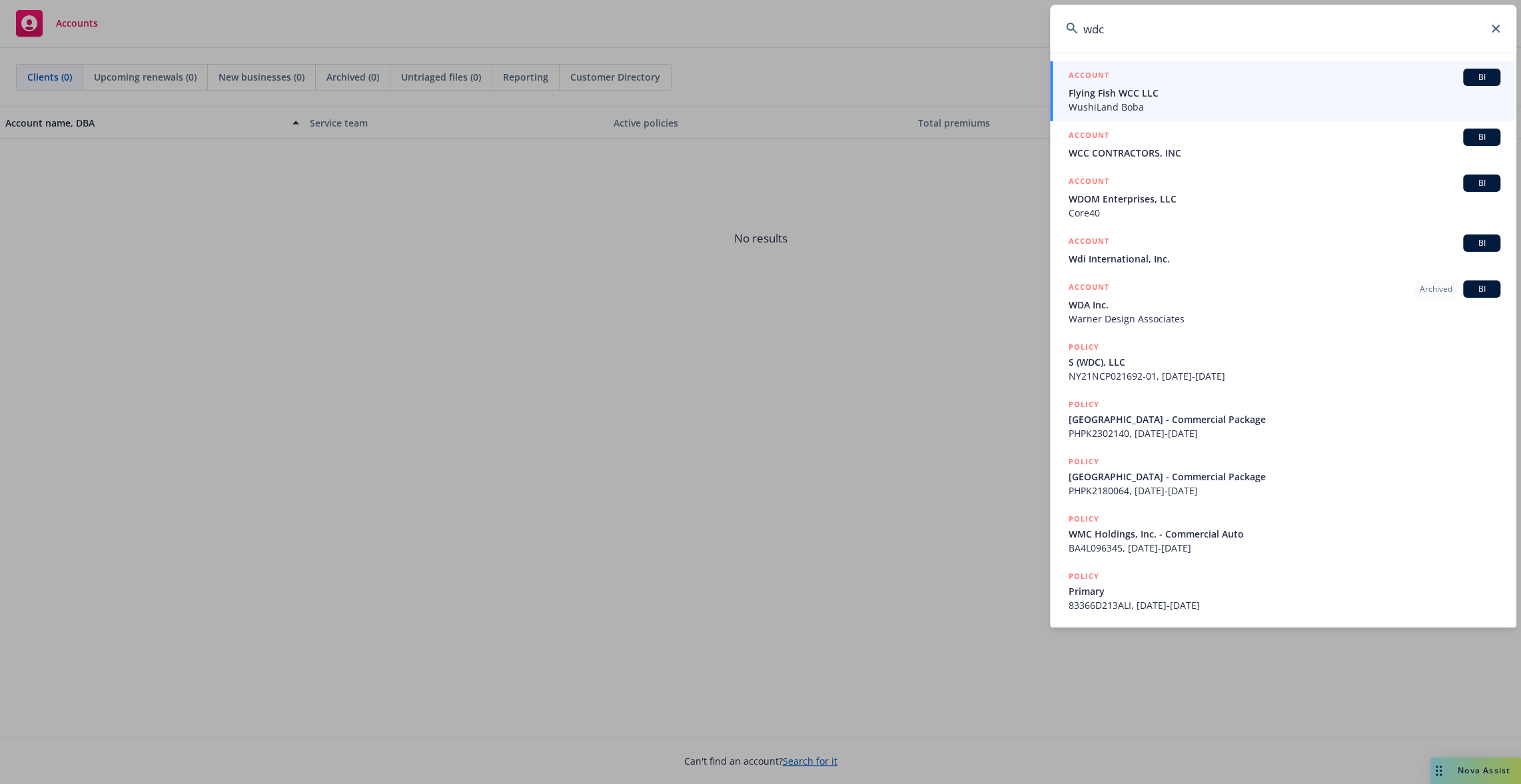
click at [1169, 30] on input "wdc" at bounding box center [1283, 28] width 466 height 48
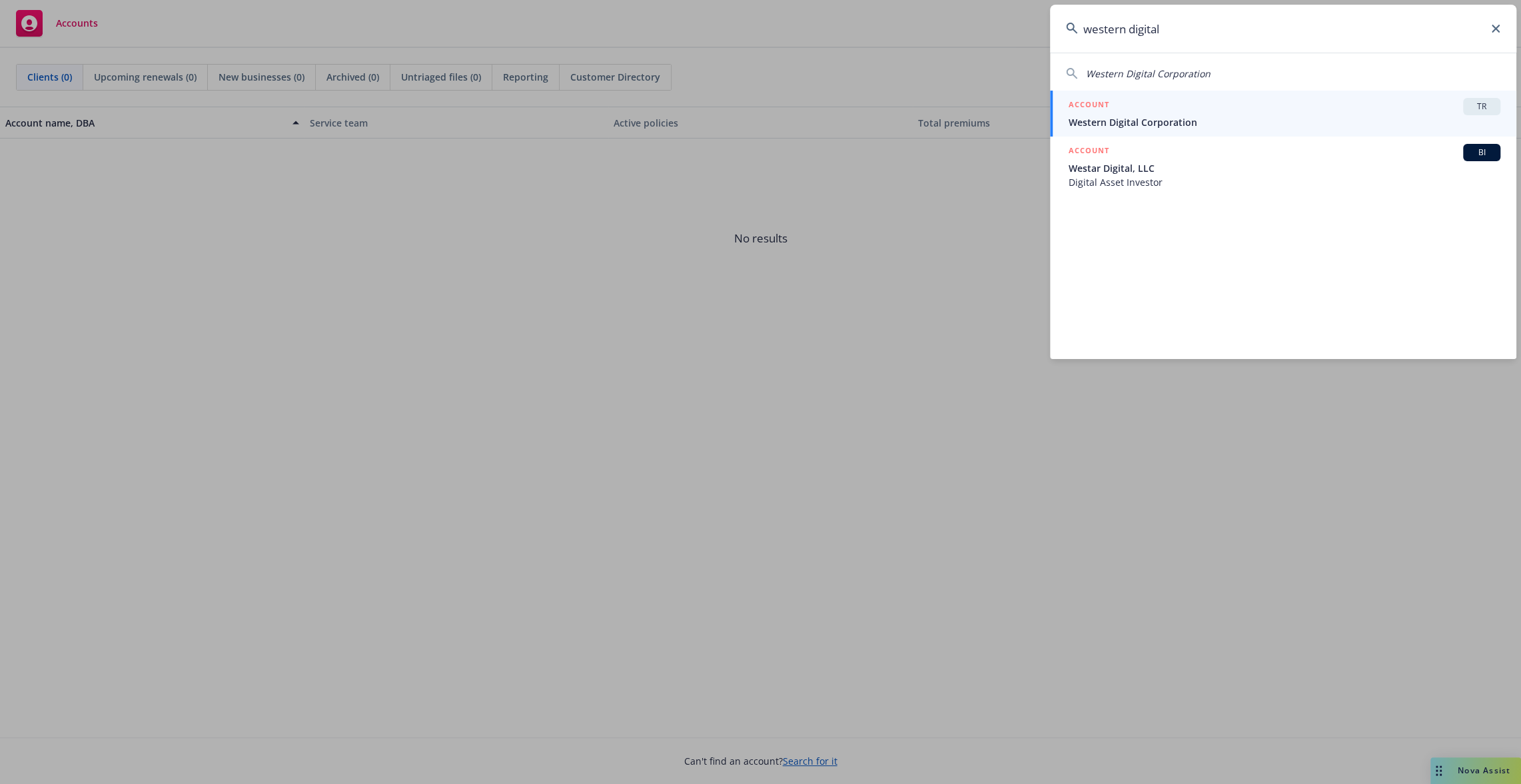
click at [1120, 30] on input "western digital" at bounding box center [1283, 28] width 466 height 48
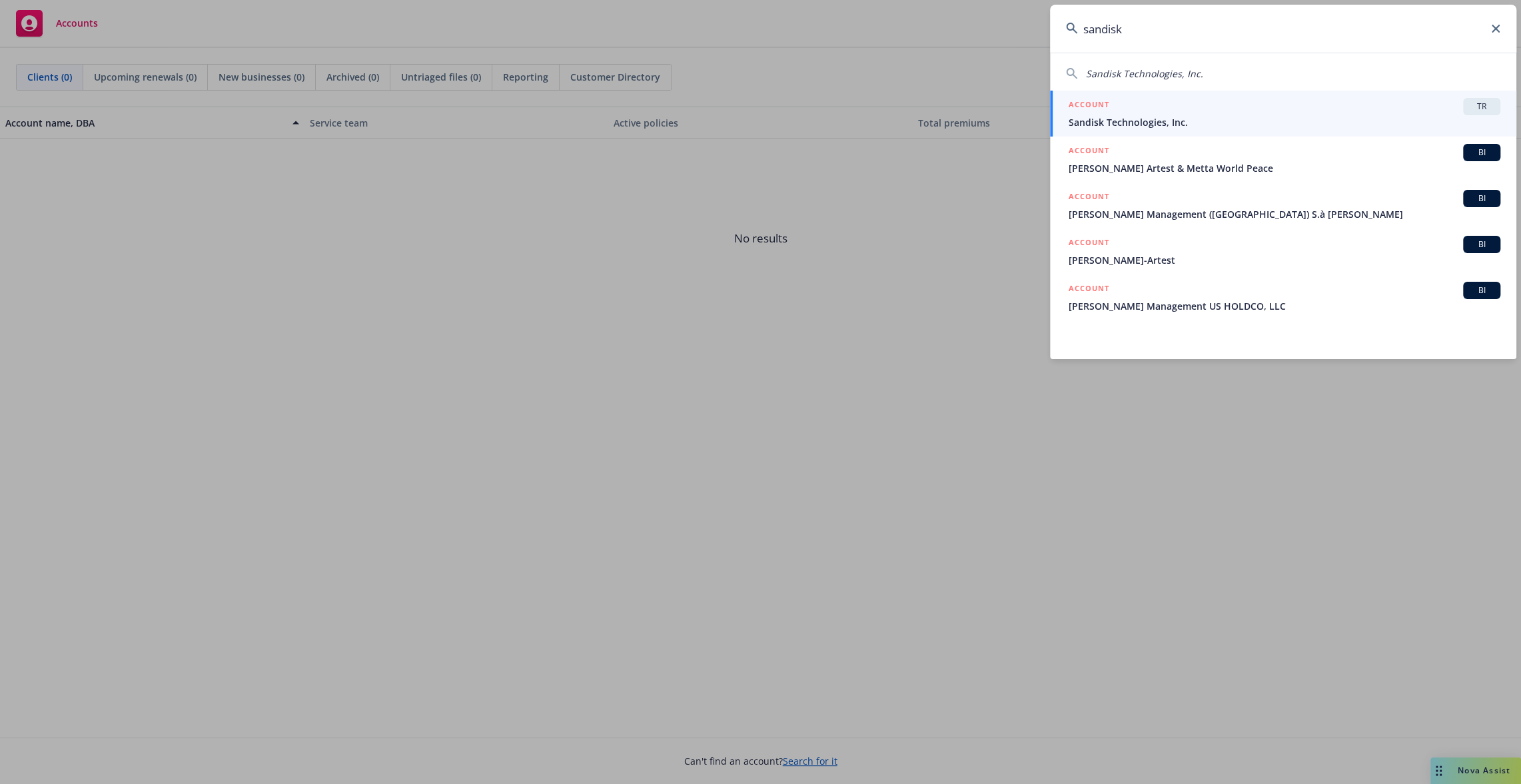
type input "sandisk"
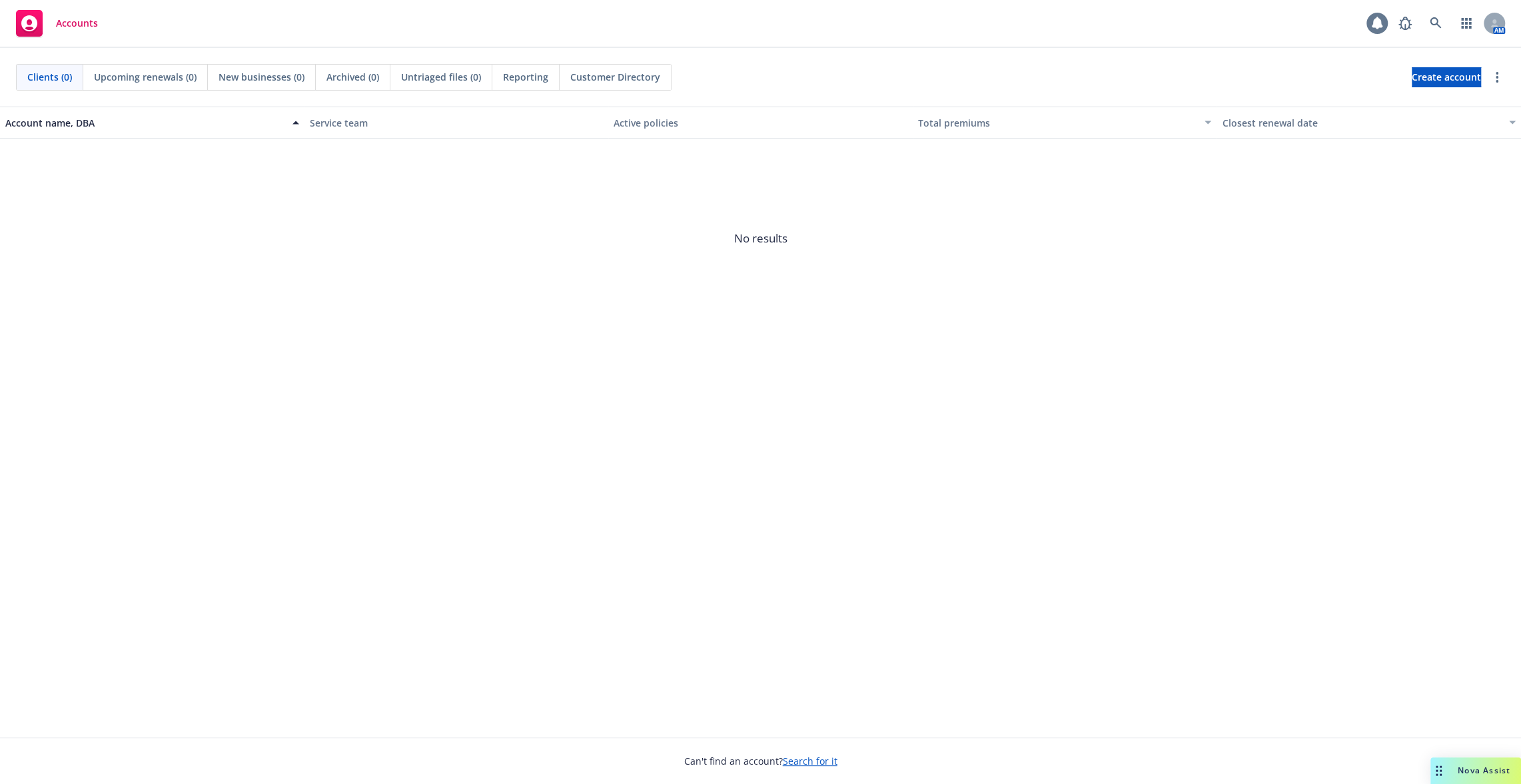
click at [1387, 29] on div "1" at bounding box center [1377, 23] width 21 height 21
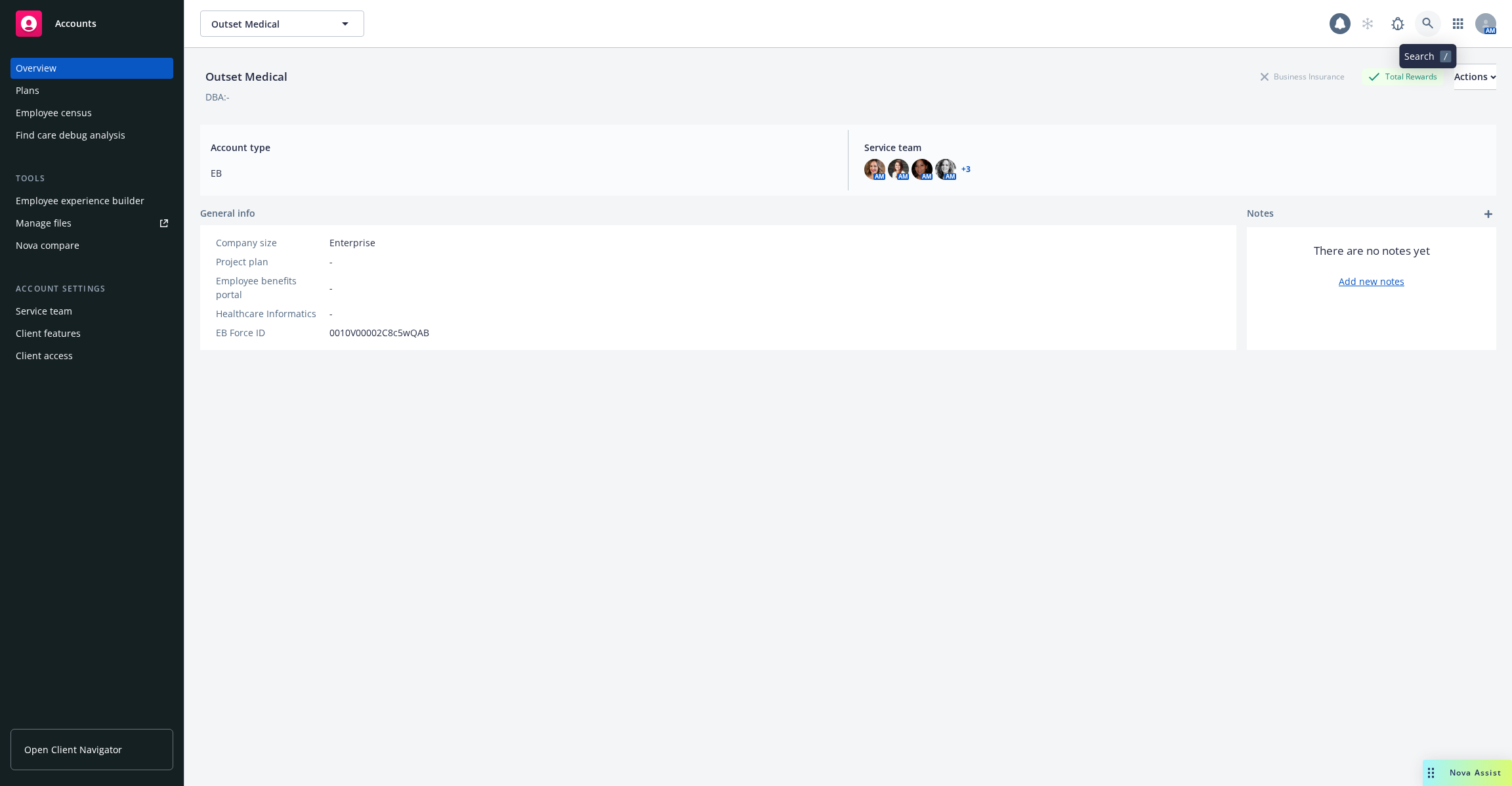
click at [1431, 26] on icon at bounding box center [1428, 23] width 11 height 11
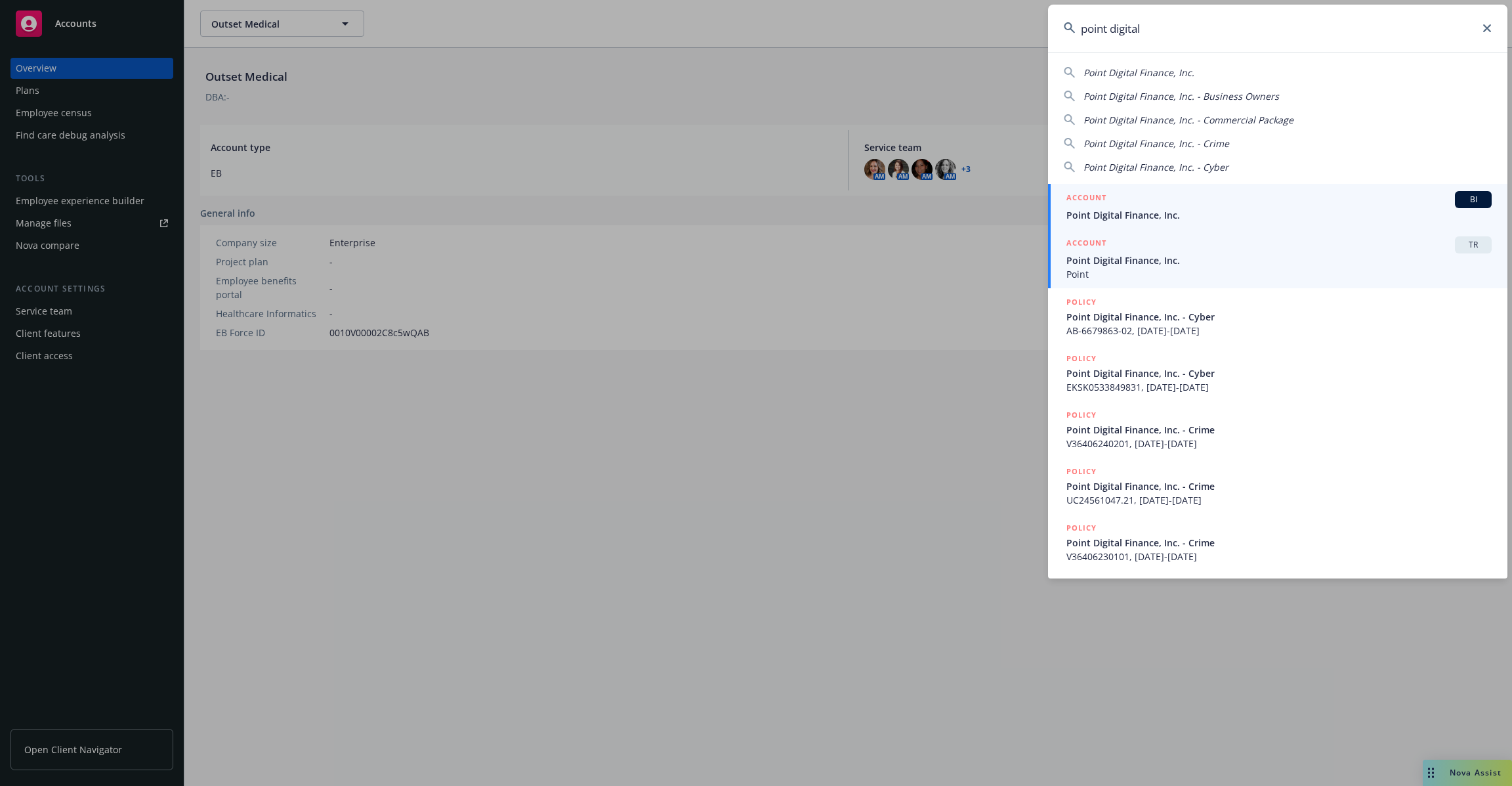
type input "point digital"
click at [1263, 258] on span "Point Digital Finance, Inc." at bounding box center [1279, 260] width 425 height 14
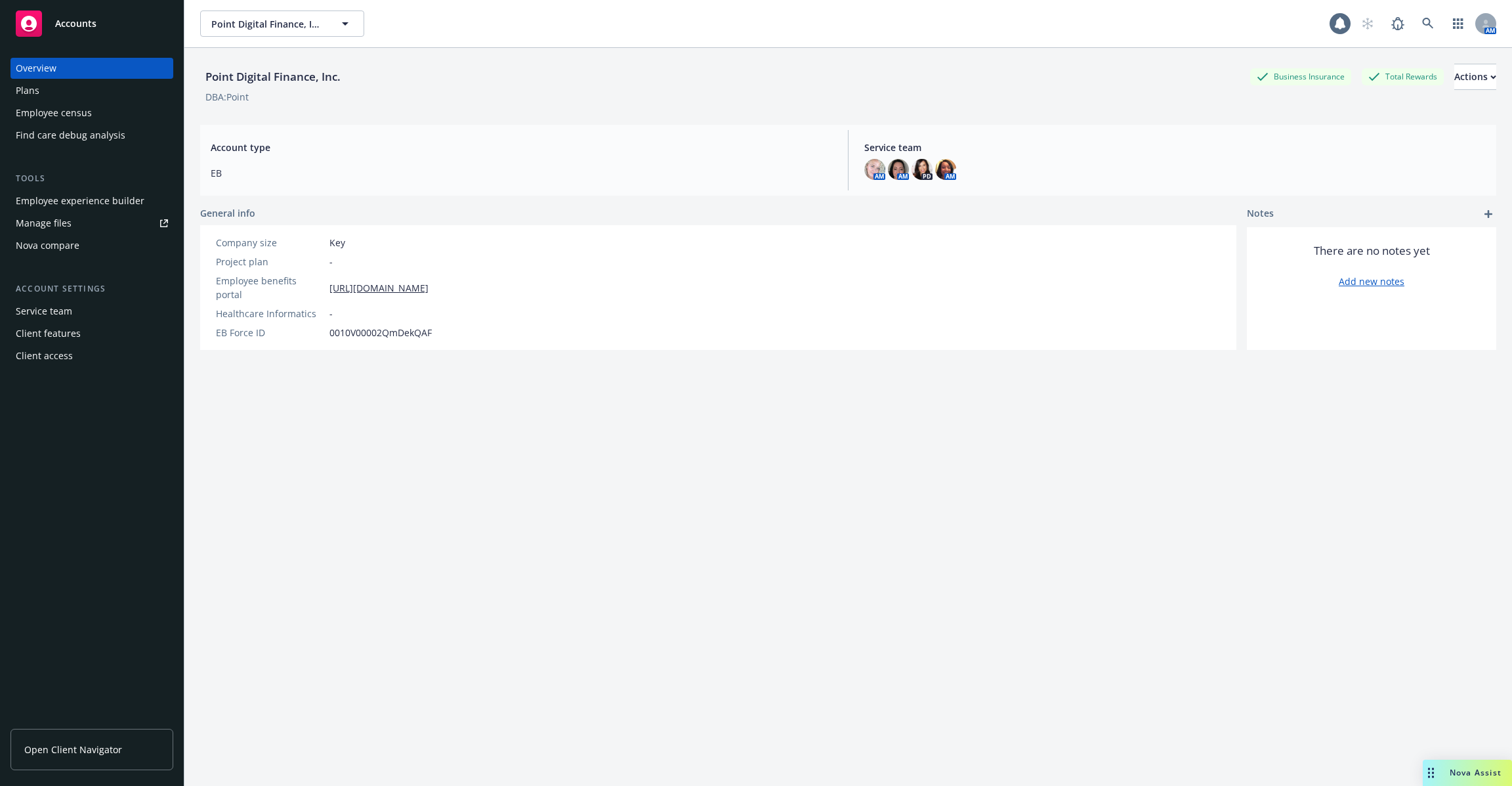
click at [105, 201] on div "Employee experience builder" at bounding box center [80, 201] width 129 height 21
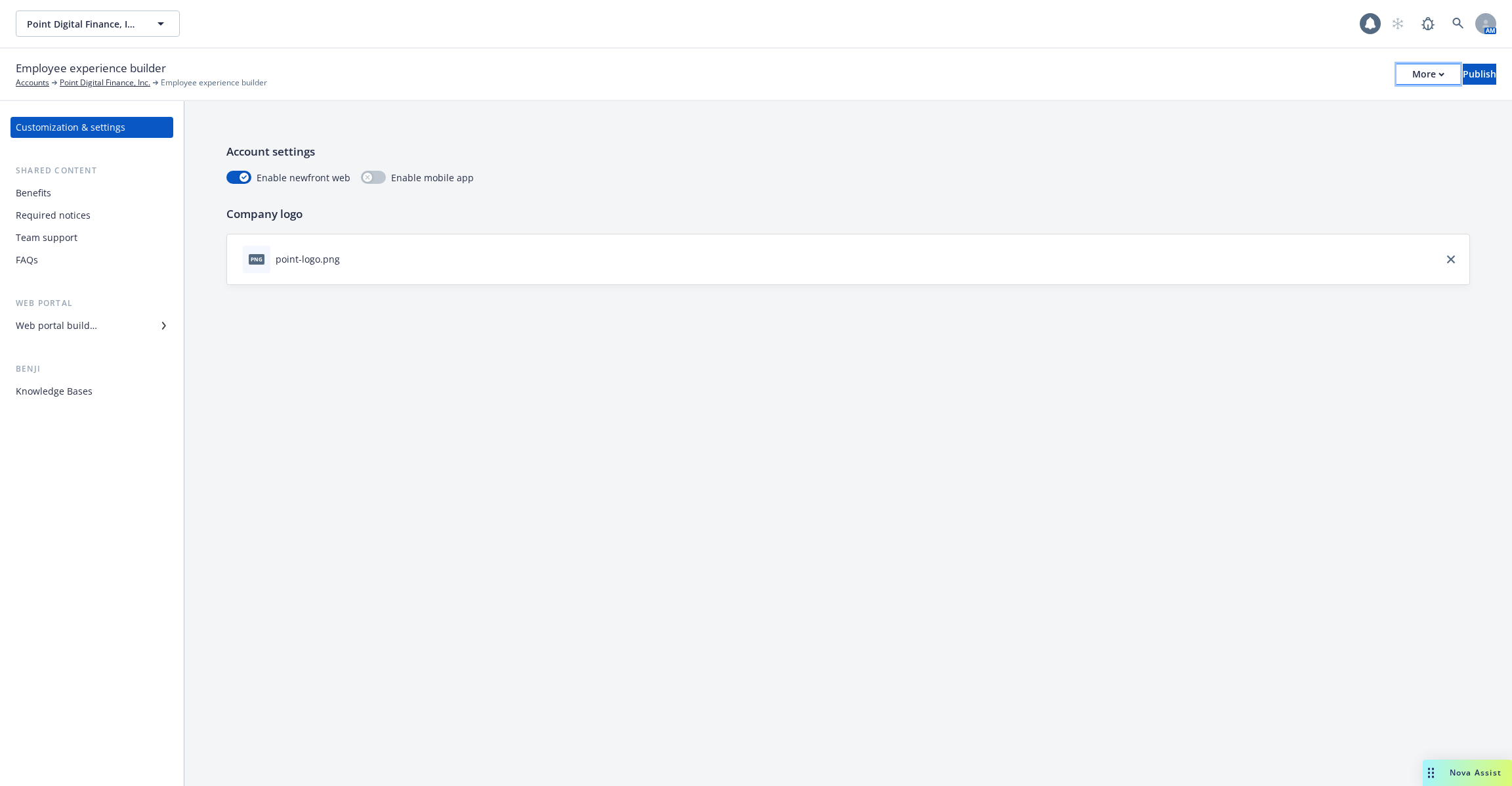
click at [1412, 76] on div "More" at bounding box center [1428, 73] width 32 height 20
click at [1353, 125] on link "Copy portal link" at bounding box center [1320, 130] width 194 height 26
